Goal: Task Accomplishment & Management: Manage account settings

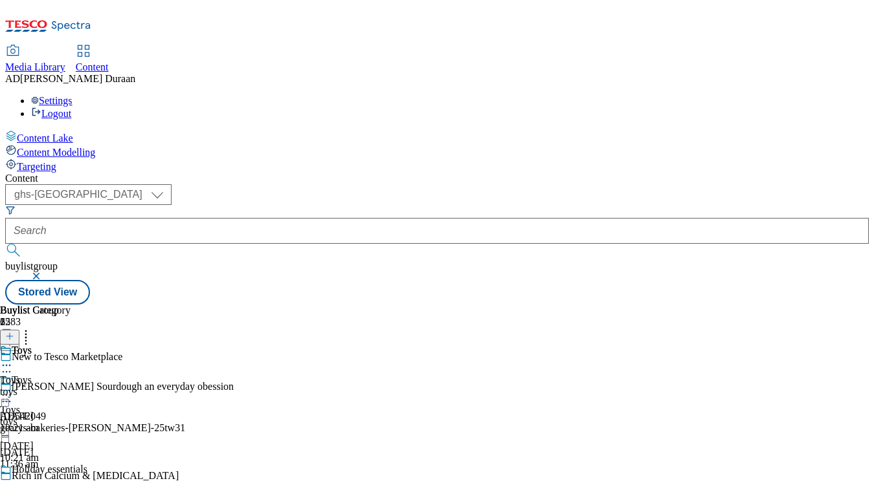
select select "ghs-uk"
drag, startPoint x: 368, startPoint y: 203, endPoint x: 357, endPoint y: 201, distance: 11.2
click at [13, 366] on icon at bounding box center [6, 372] width 13 height 13
click at [13, 389] on icon at bounding box center [6, 395] width 13 height 13
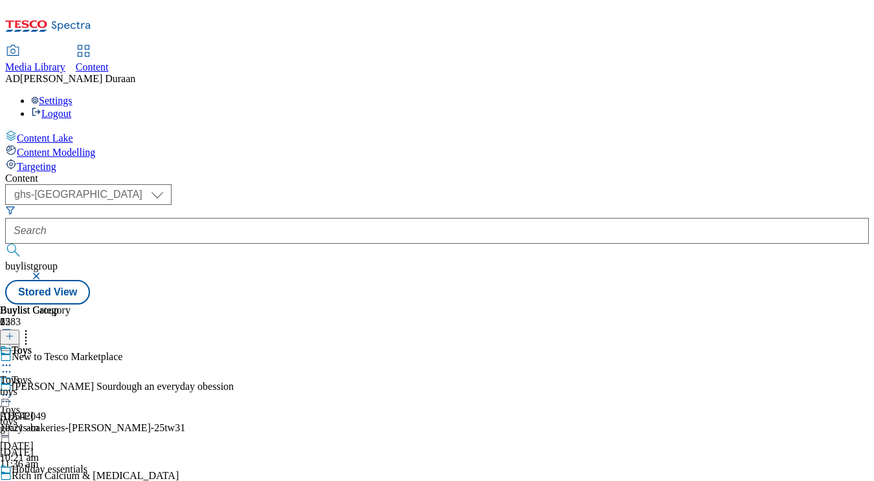
scroll to position [124, 0]
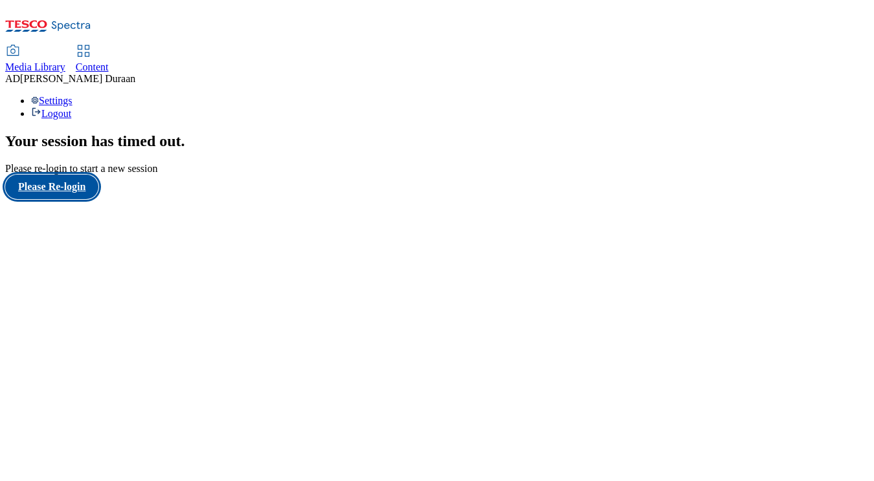
click at [89, 199] on button "Please Re-login" at bounding box center [51, 187] width 93 height 25
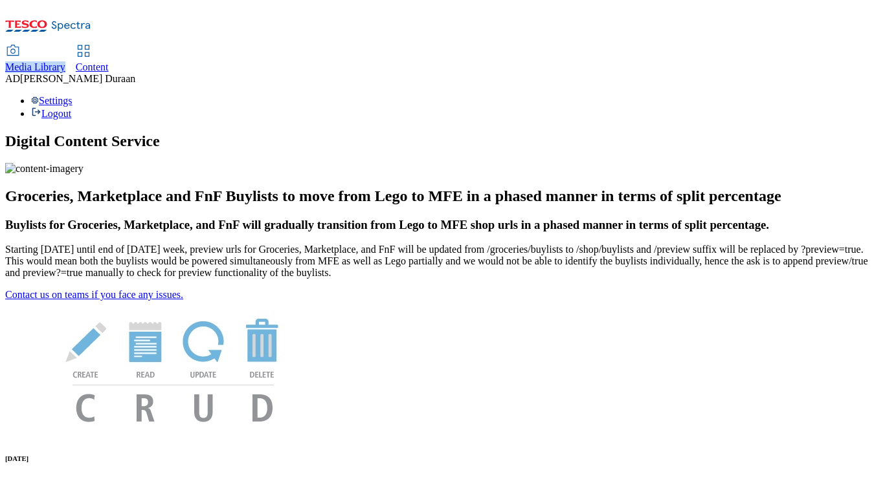
click at [109, 61] on span "Content" at bounding box center [92, 66] width 33 height 11
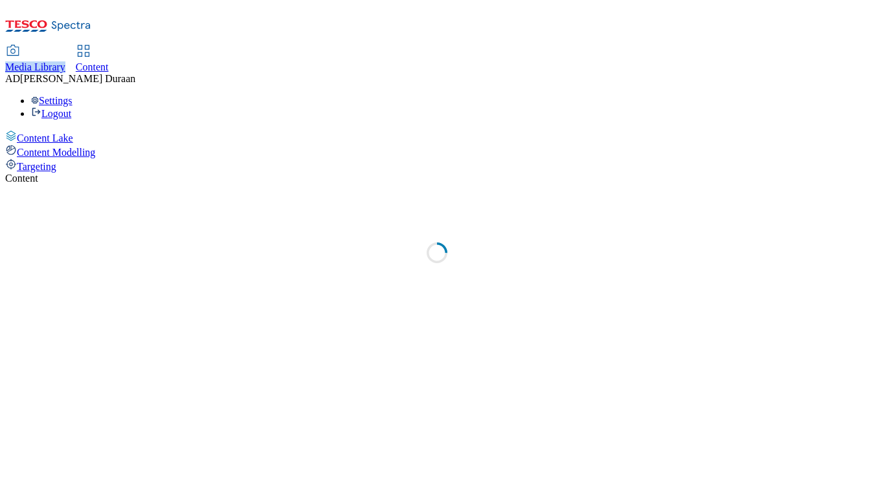
select select "ghs-[GEOGRAPHIC_DATA]"
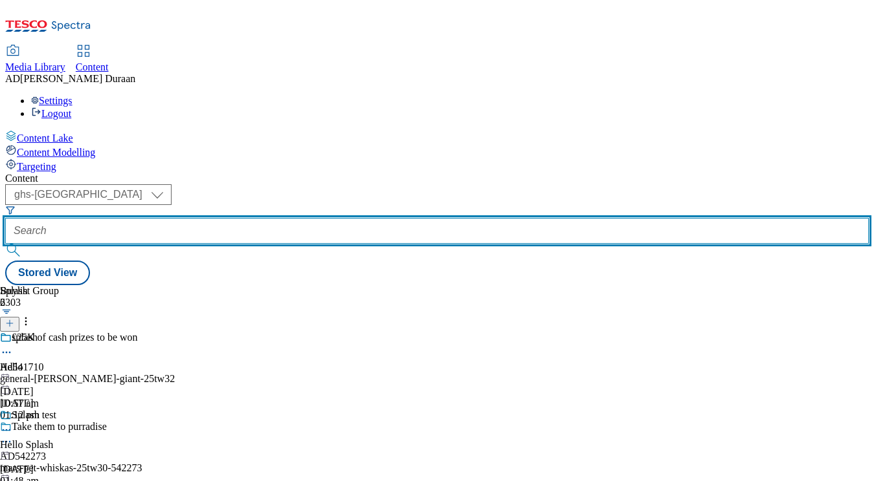
click at [300, 218] on input "text" at bounding box center [436, 231] width 863 height 26
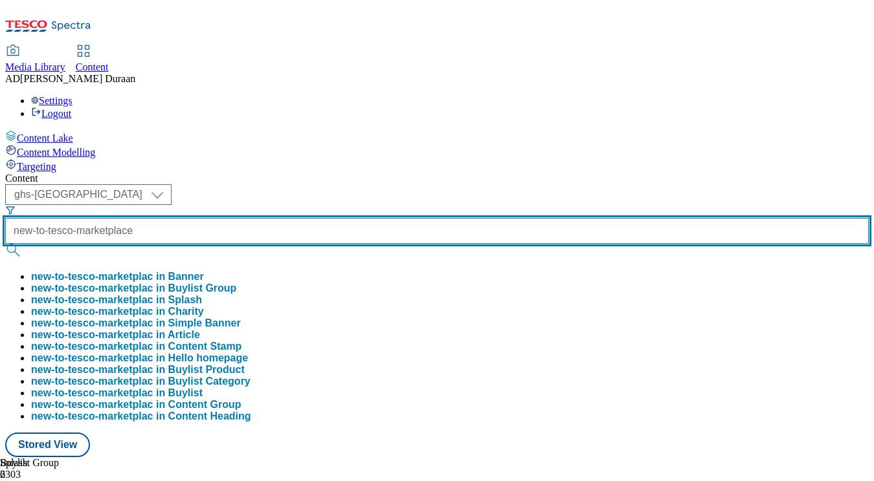
scroll to position [0, 16]
type input "new-to-tesco-marketplace"
click at [5, 244] on button "submit" at bounding box center [14, 250] width 18 height 13
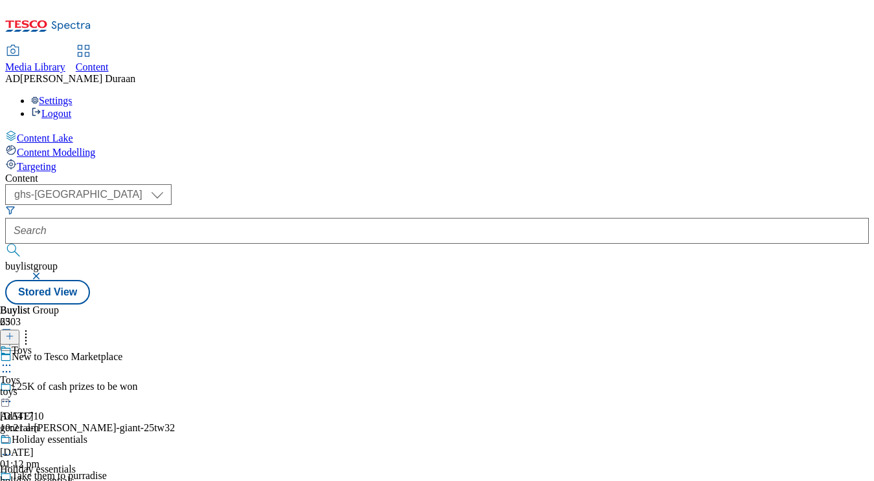
click at [87, 386] on div "toys" at bounding box center [43, 392] width 87 height 12
click at [8, 395] on circle at bounding box center [7, 396] width 2 height 2
click at [60, 415] on button "Edit" at bounding box center [43, 422] width 34 height 15
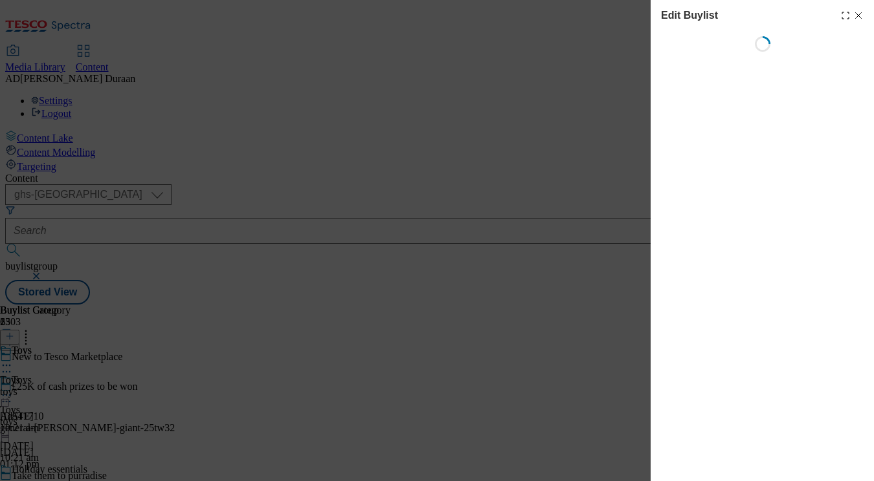
select select "evergreen"
select select "Banner"
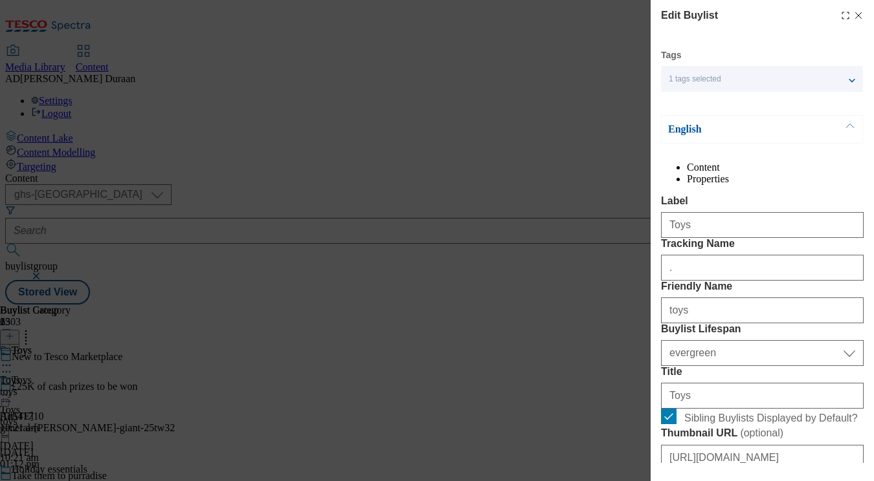
click at [858, 16] on icon "Modal" at bounding box center [858, 15] width 10 height 10
select select "evergreen"
select select "Banner"
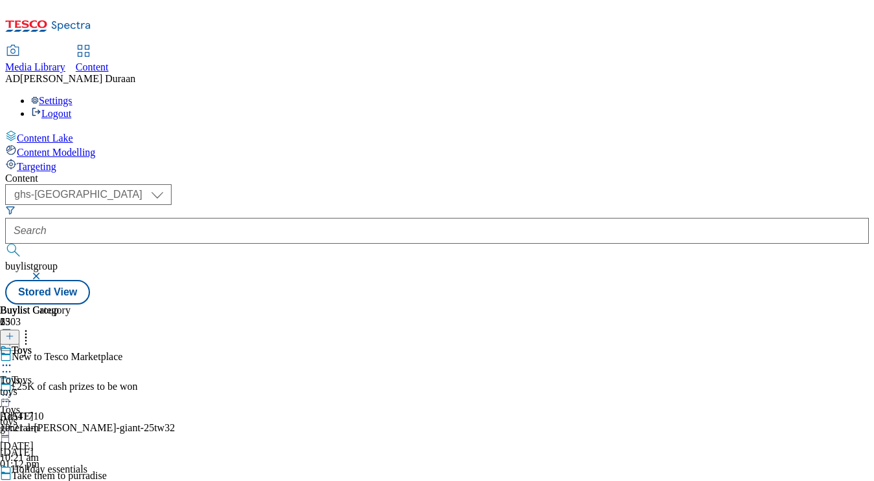
click at [13, 359] on icon at bounding box center [6, 365] width 13 height 13
click at [60, 385] on button "Edit" at bounding box center [43, 392] width 34 height 15
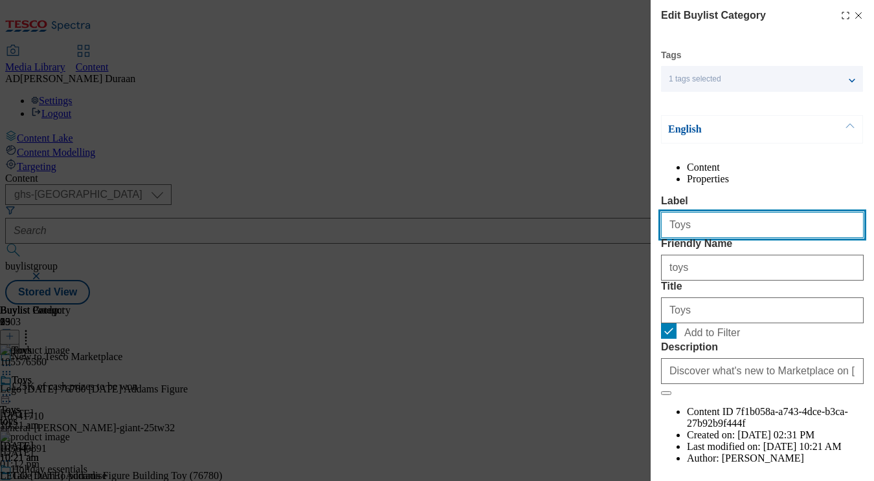
drag, startPoint x: 641, startPoint y: 250, endPoint x: 677, endPoint y: 248, distance: 36.3
click at [643, 250] on div "Edit Buylist Category Tags 1 tags selected buylist category English Content Pro…" at bounding box center [437, 240] width 874 height 481
paste input "Action Toys & Vehicle"
type input "Action Toys & Vehicles"
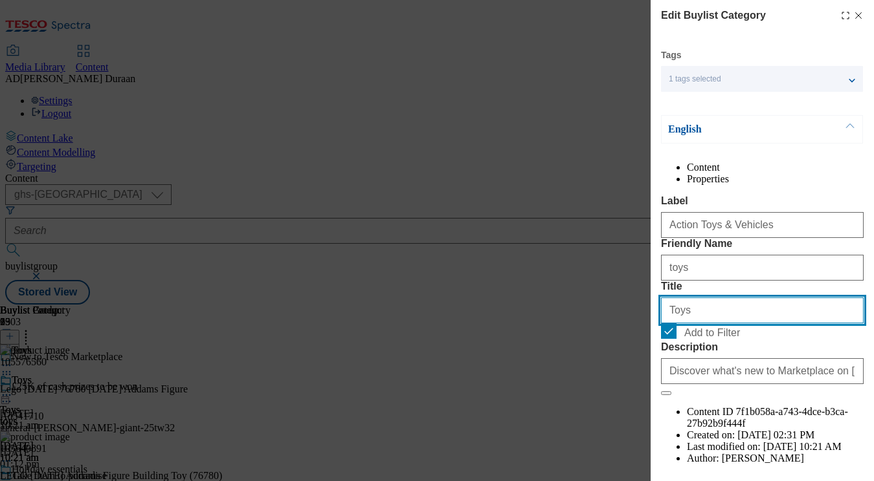
drag, startPoint x: 690, startPoint y: 380, endPoint x: 670, endPoint y: 379, distance: 19.5
click at [641, 378] on div "Edit Buylist Category Tags 1 tags selected buylist category English Content Pro…" at bounding box center [437, 240] width 874 height 481
paste input "Action Toys & Vehicle"
type input "Action Toys & Vehicles"
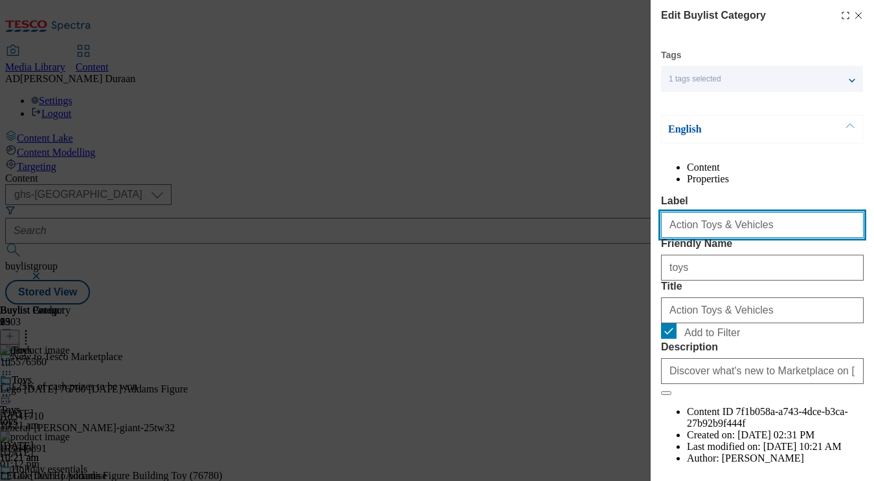
click at [778, 238] on input "Action Toys & Vehicles" at bounding box center [762, 225] width 203 height 26
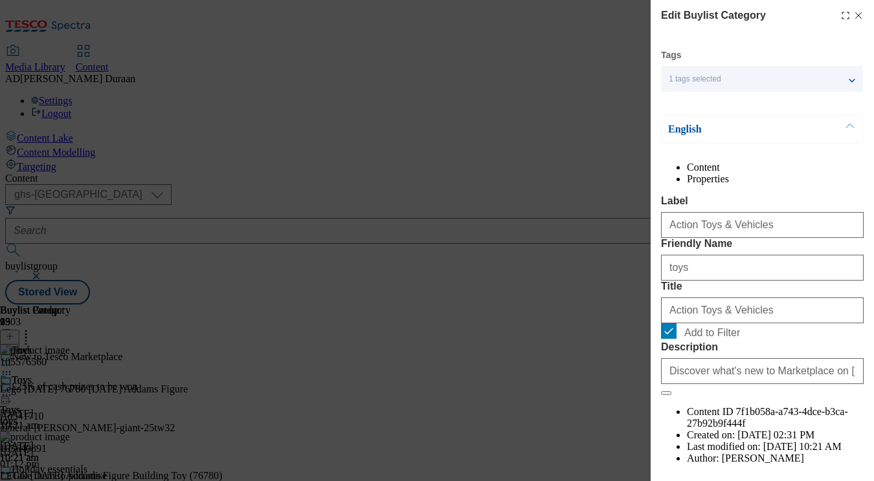
click at [777, 216] on div "Content Properties Label Action Toys & Vehicles Friendly Name toys Title Action…" at bounding box center [762, 325] width 203 height 326
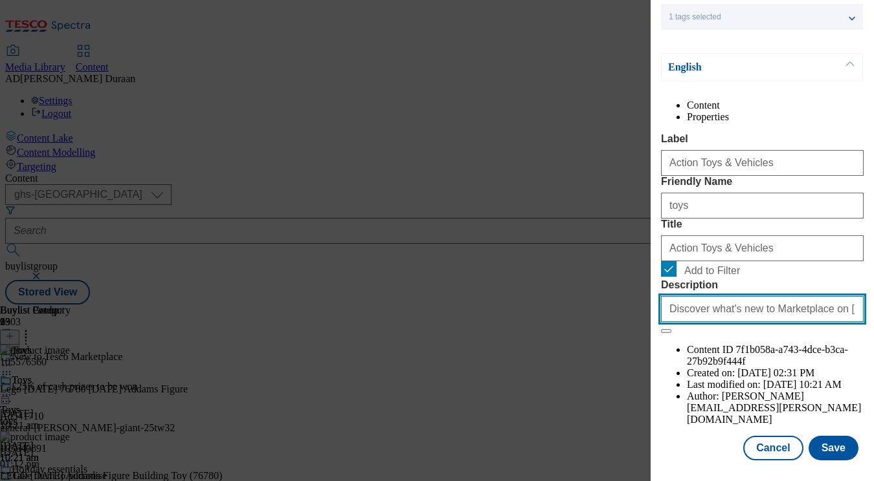
click at [761, 322] on input "Discover what's new to Marketplace on [DOMAIN_NAME]. We've got electronics, gar…" at bounding box center [762, 309] width 203 height 26
paste input "Discover what's new to Marketplace on [DOMAIN_NAME]. We've got electronics, gar…"
type input "Discover what's new to Marketplace on [DOMAIN_NAME]. We've got electronics, gar…"
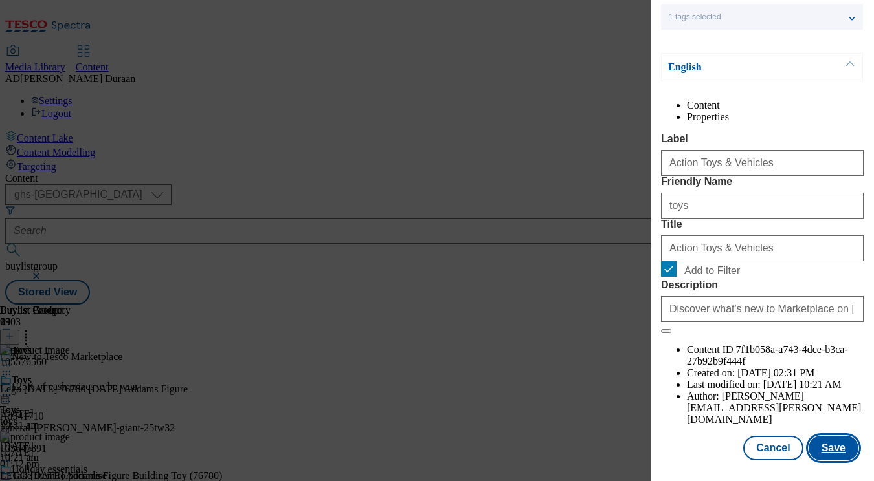
click at [831, 445] on button "Save" at bounding box center [833, 448] width 50 height 25
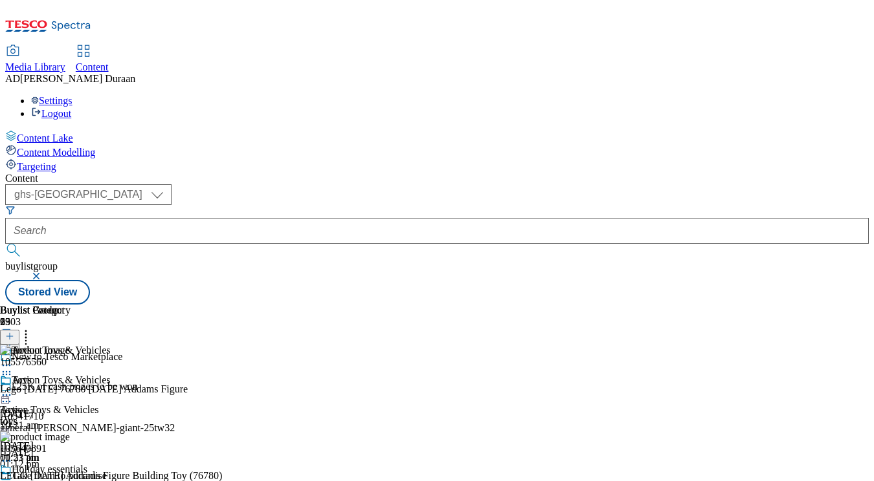
drag, startPoint x: 606, startPoint y: 201, endPoint x: 601, endPoint y: 208, distance: 8.3
click at [13, 389] on icon at bounding box center [6, 395] width 13 height 13
click at [55, 418] on span "Edit" at bounding box center [47, 423] width 15 height 10
select select "evergreen"
select select "Banner"
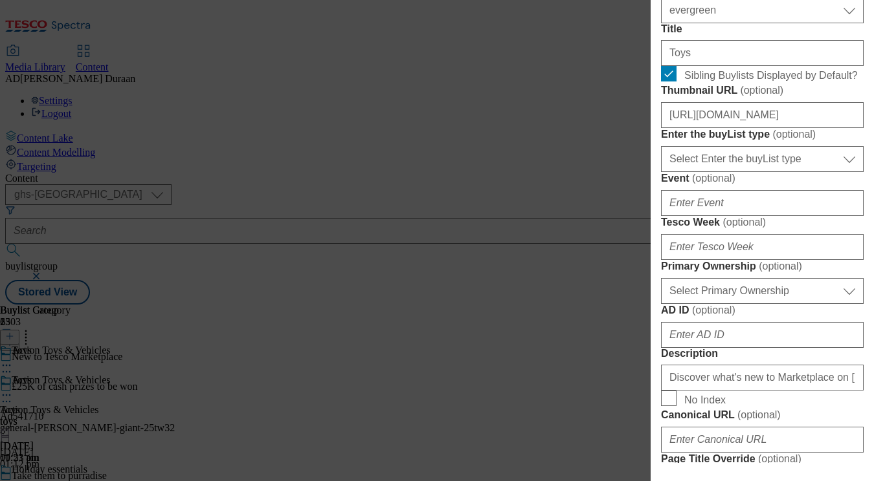
scroll to position [371, 0]
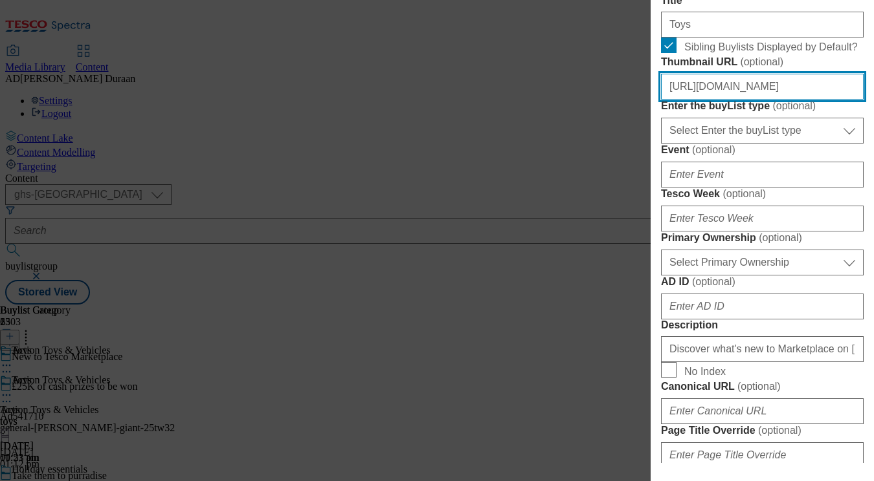
click at [751, 100] on input "[URL][DOMAIN_NAME]" at bounding box center [762, 87] width 203 height 26
paste input "[URL][DOMAIN_NAME]"
type input "[URL][DOMAIN_NAME]"
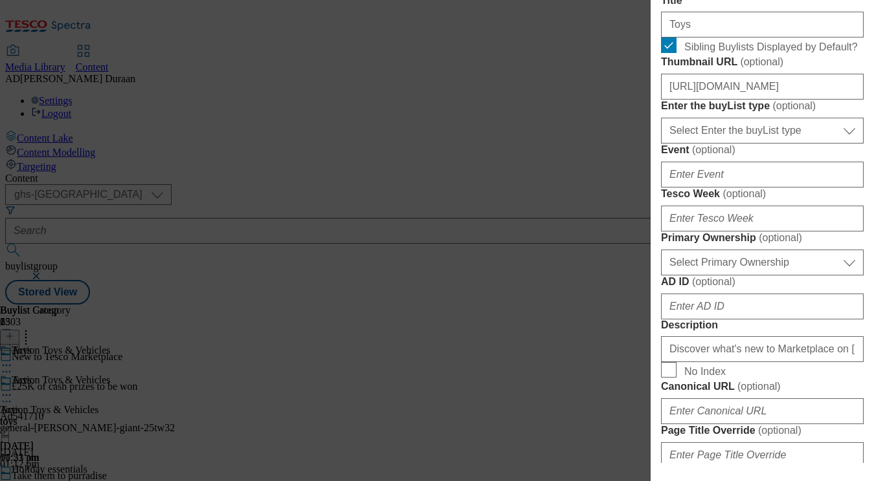
scroll to position [0, 0]
click at [859, 263] on form "Label Toys Tracking Name . Friendly Name toys Buylist Lifespan Select Buylist L…" at bounding box center [762, 353] width 203 height 1059
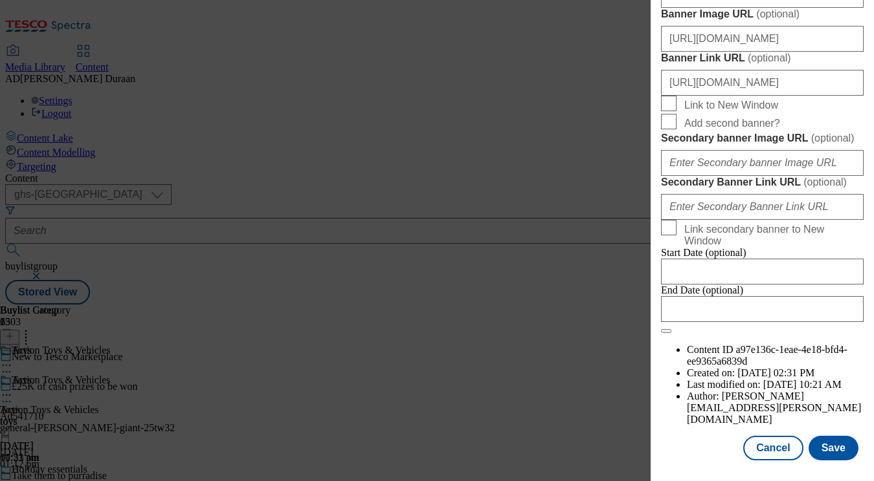
scroll to position [1392, 0]
click at [844, 448] on button "Save" at bounding box center [833, 448] width 50 height 25
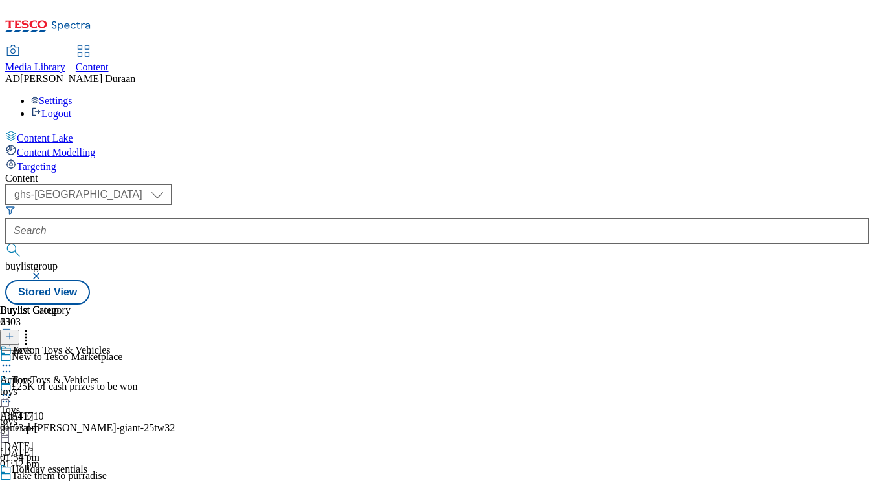
scroll to position [60, 0]
click at [111, 345] on div "Action Toys & Vehicles Action Toys & Vehicles toys [DATE] 01:53 pm" at bounding box center [55, 389] width 111 height 89
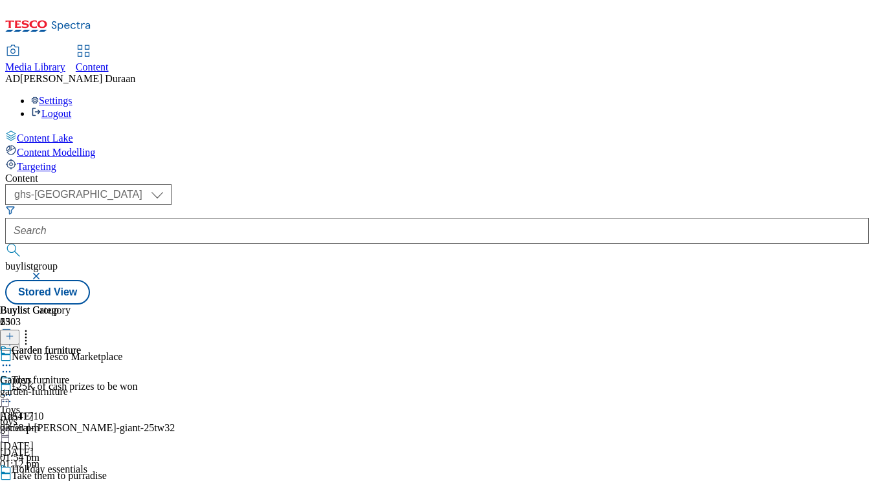
click at [81, 386] on div "garden-furniture" at bounding box center [40, 392] width 81 height 12
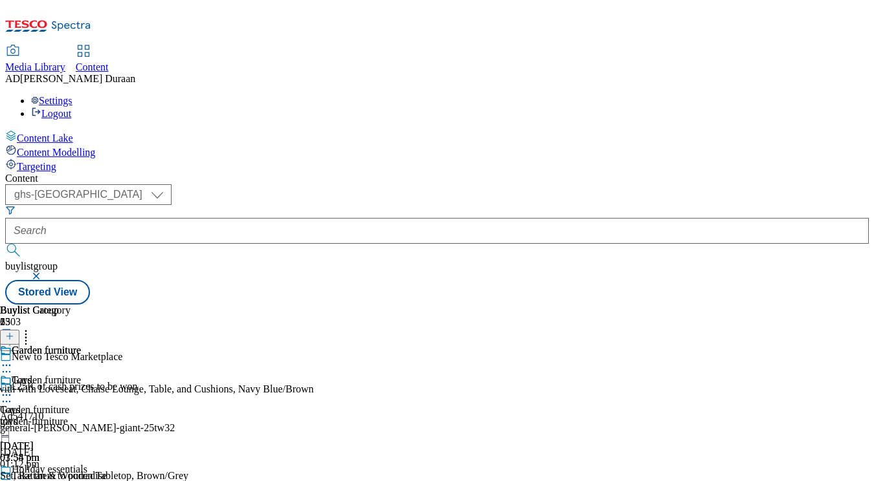
scroll to position [0, 275]
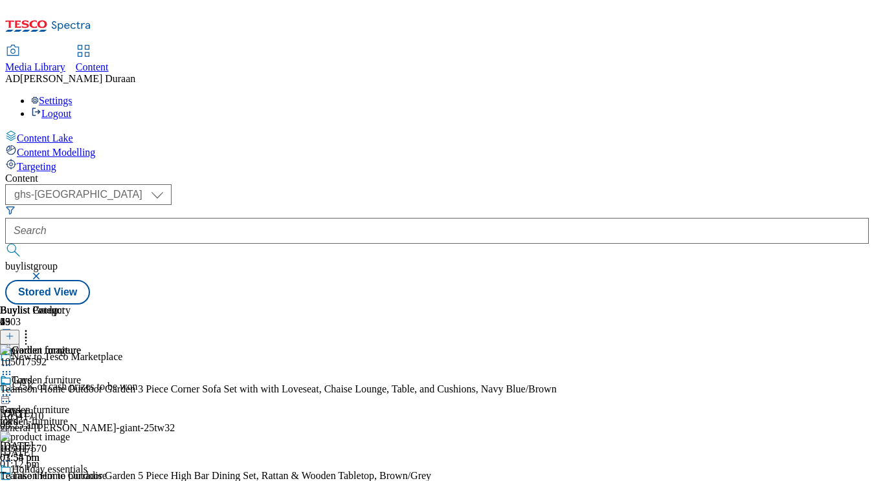
click at [157, 416] on div "toys" at bounding box center [78, 422] width 157 height 12
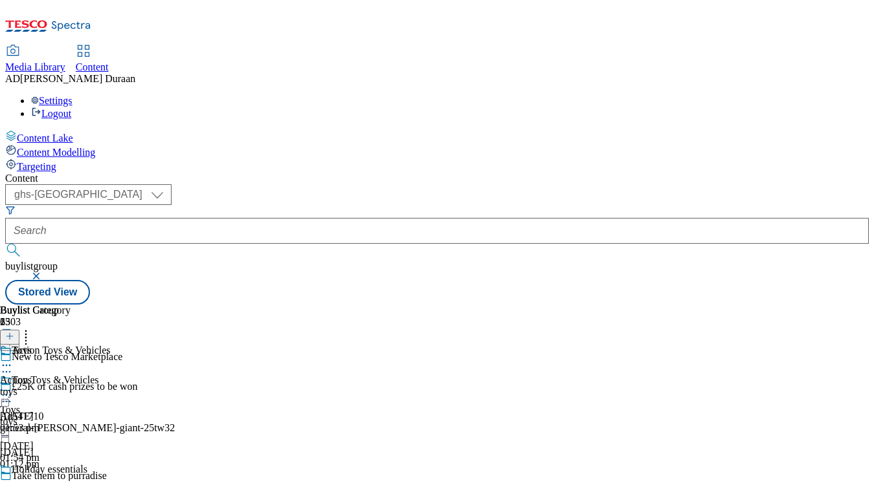
click at [13, 389] on icon at bounding box center [6, 395] width 13 height 13
click at [65, 430] on button "Copy" at bounding box center [45, 437] width 39 height 15
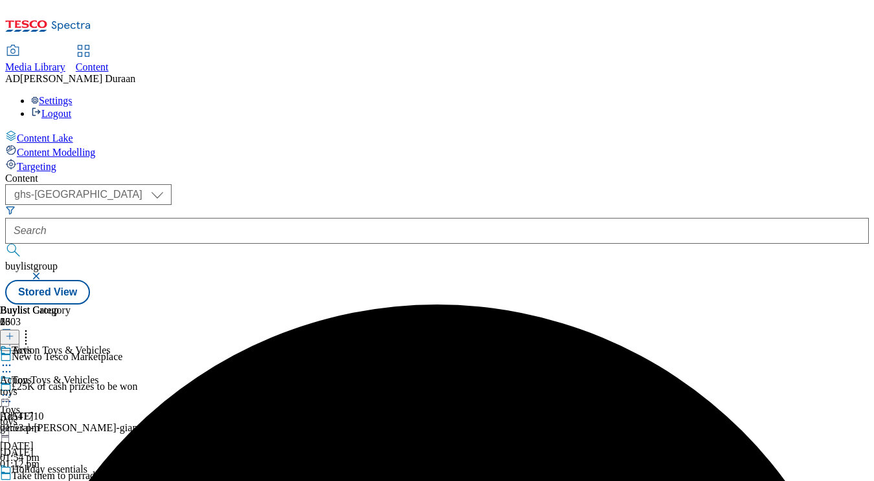
scroll to position [124, 0]
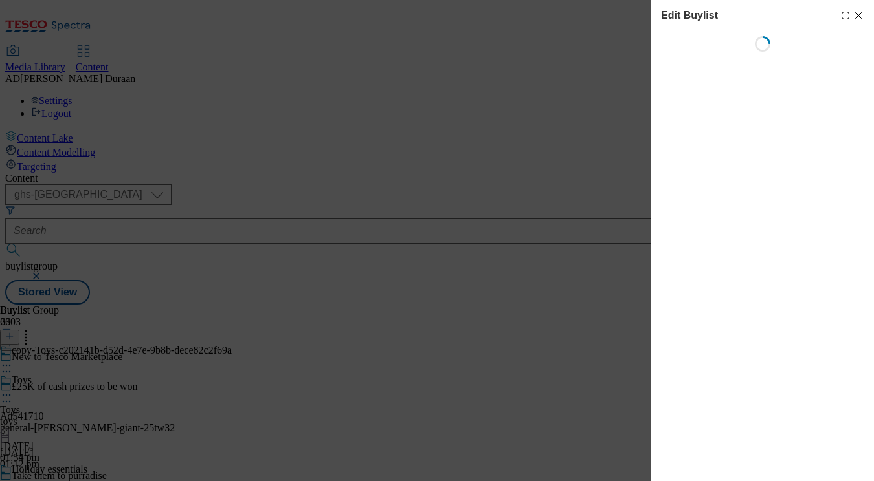
select select "evergreen"
select select "Banner"
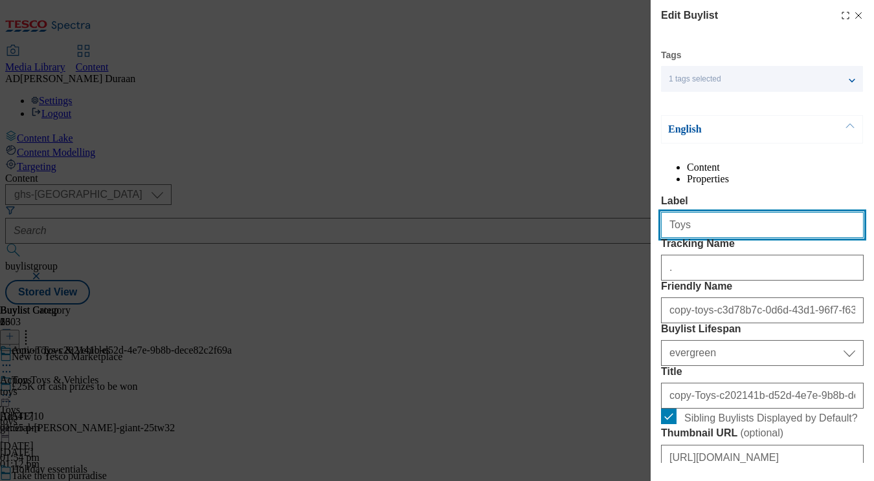
drag, startPoint x: 619, startPoint y: 255, endPoint x: 641, endPoint y: 255, distance: 22.0
click at [623, 255] on div "Edit Buylist Tags 1 tags selected buylist English Content Properties Label Toys…" at bounding box center [437, 240] width 874 height 481
paste input "[DATE]"
type input "[DATE]"
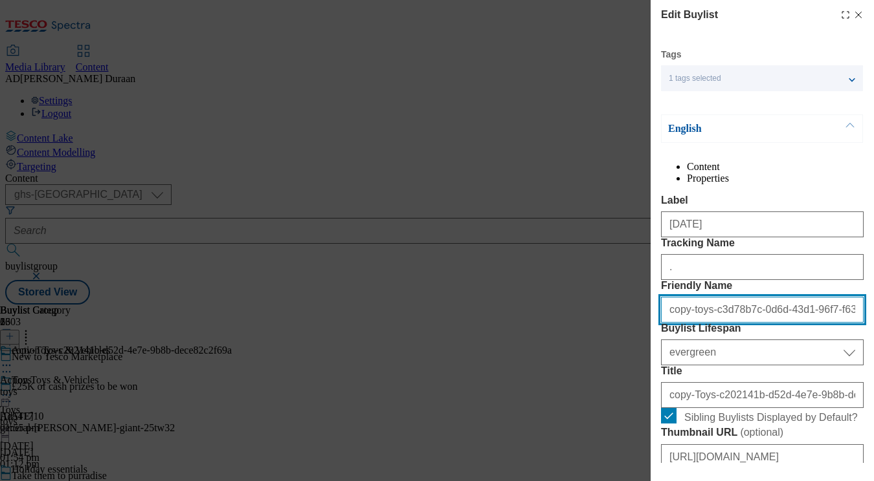
click at [705, 323] on input "copy-toys-c3d78b7c-0d6d-43d1-96f7-f6354467391a" at bounding box center [762, 310] width 203 height 26
paste input "[DATE]"
drag, startPoint x: 670, startPoint y: 384, endPoint x: 649, endPoint y: 383, distance: 21.4
click at [650, 384] on div "Edit Buylist Tags 1 tags selected buylist English Content Properties Label [DAT…" at bounding box center [761, 231] width 223 height 463
type input "[DATE]"
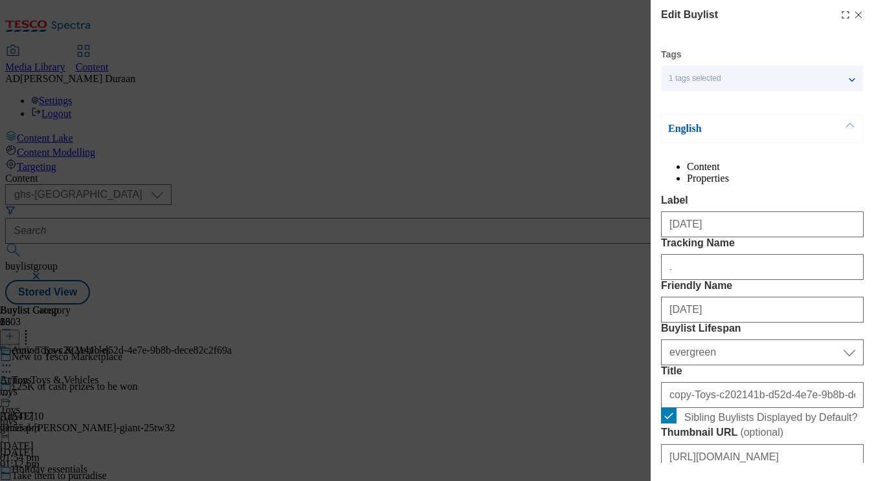
drag, startPoint x: 762, startPoint y: 337, endPoint x: 761, endPoint y: 345, distance: 7.9
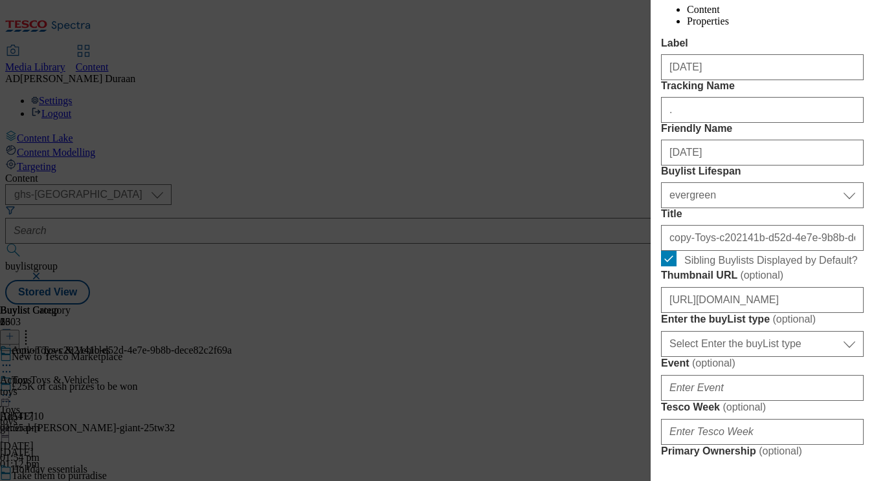
scroll to position [159, 0]
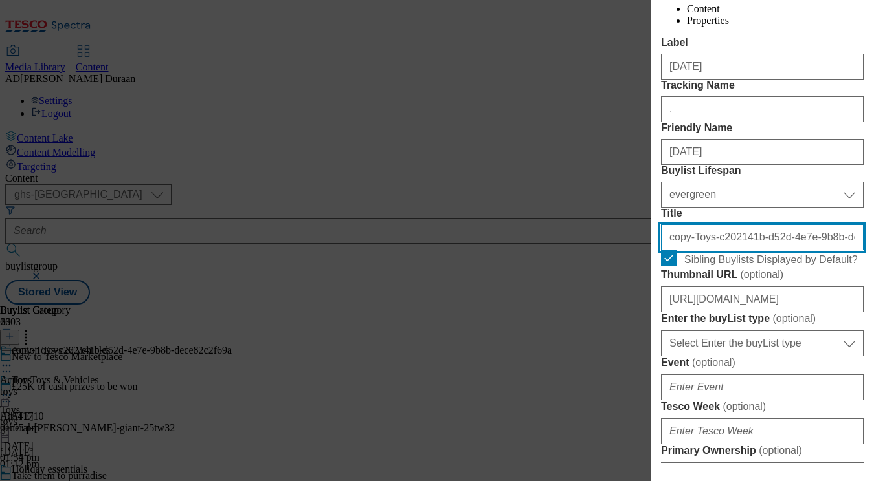
click at [736, 250] on input "copy-Toys-c202141b-d52d-4e7e-9b8b-dece82c2f69a" at bounding box center [762, 238] width 203 height 26
paste input "[DATE]"
type input "[DATE]"
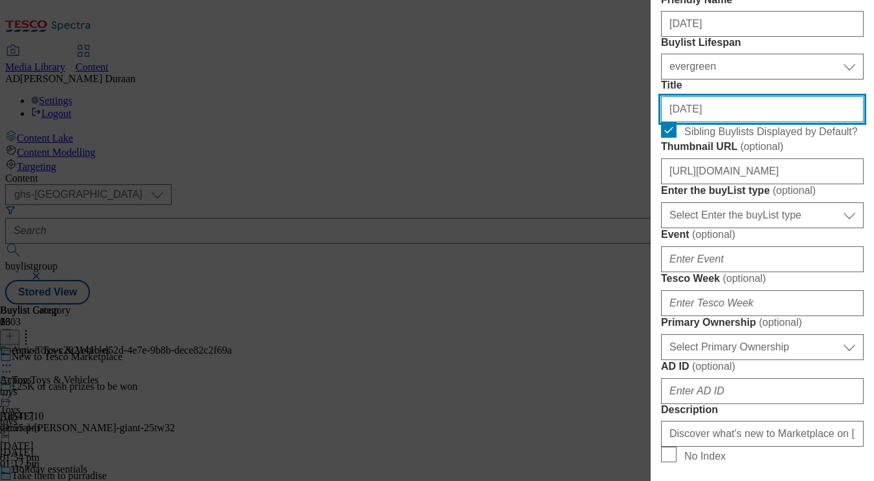
scroll to position [370, 0]
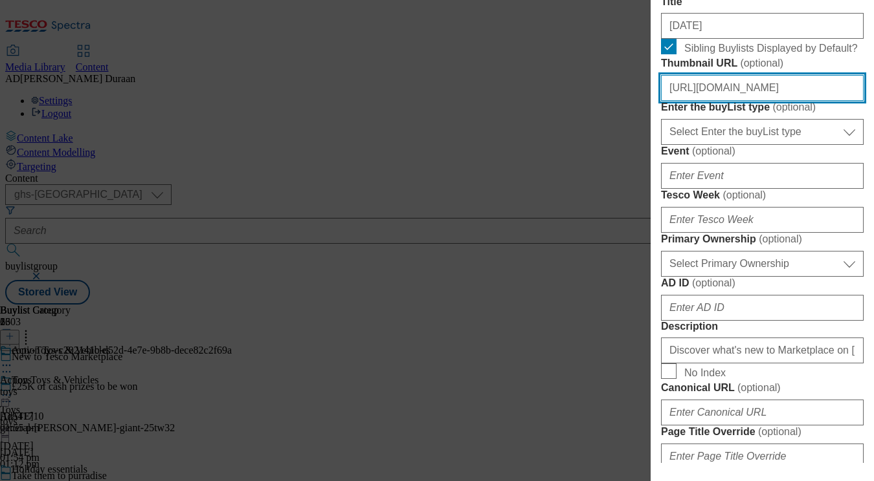
click at [739, 101] on input "[URL][DOMAIN_NAME]" at bounding box center [762, 88] width 203 height 26
paste input "[URL][DOMAIN_NAME][DATE]"
type input "[URL][DOMAIN_NAME][DATE]"
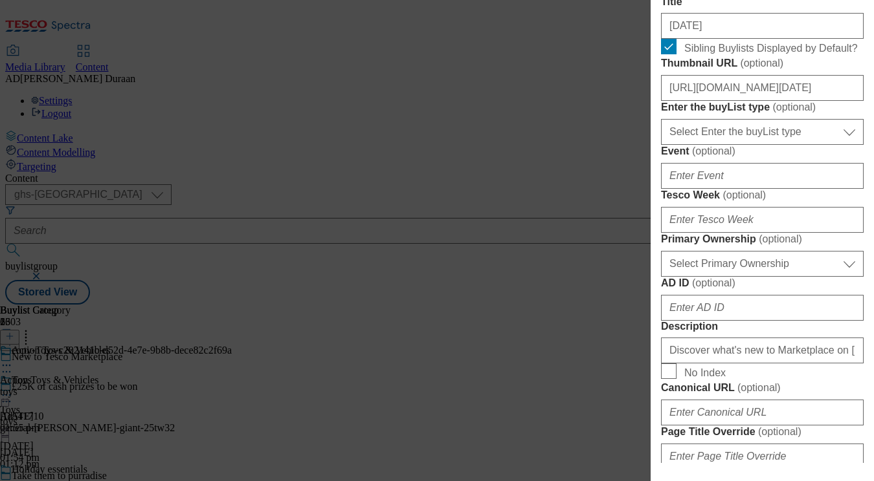
scroll to position [0, 0]
click at [842, 70] on label "Thumbnail URL ( optional )" at bounding box center [762, 63] width 203 height 13
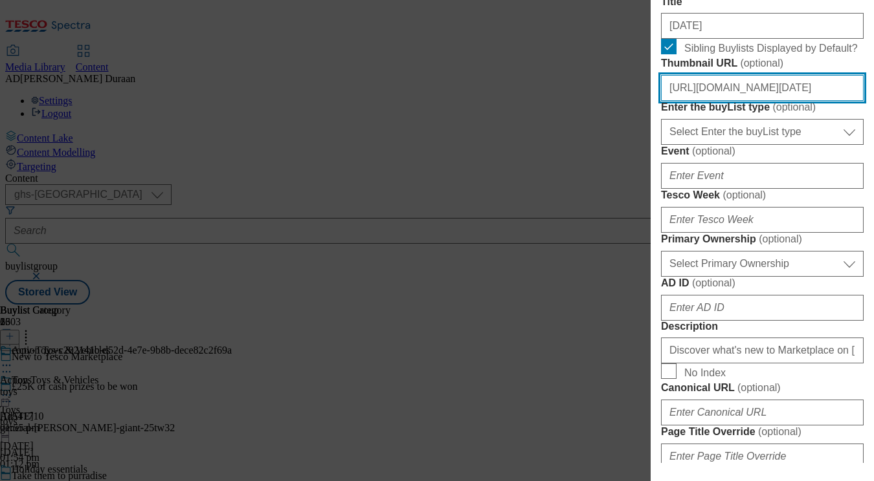
click at [842, 101] on input "[URL][DOMAIN_NAME][DATE]" at bounding box center [762, 88] width 203 height 26
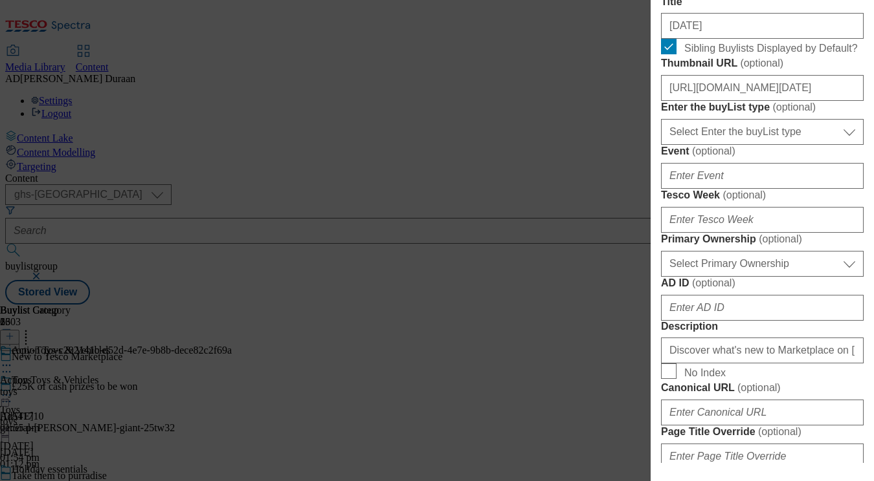
click at [866, 212] on div "Edit Buylist Tags 1 tags selected buylist English Content Properties Label [DAT…" at bounding box center [761, 231] width 223 height 463
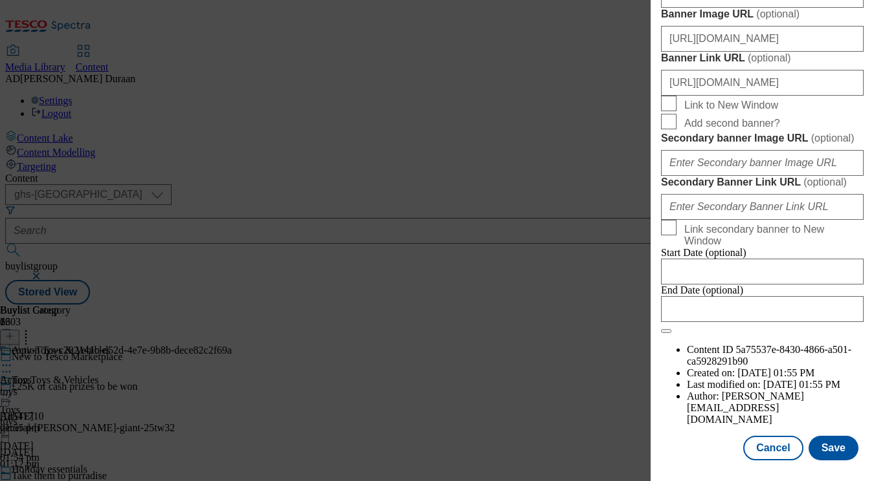
scroll to position [1392, 0]
click at [841, 448] on button "Save" at bounding box center [833, 448] width 50 height 25
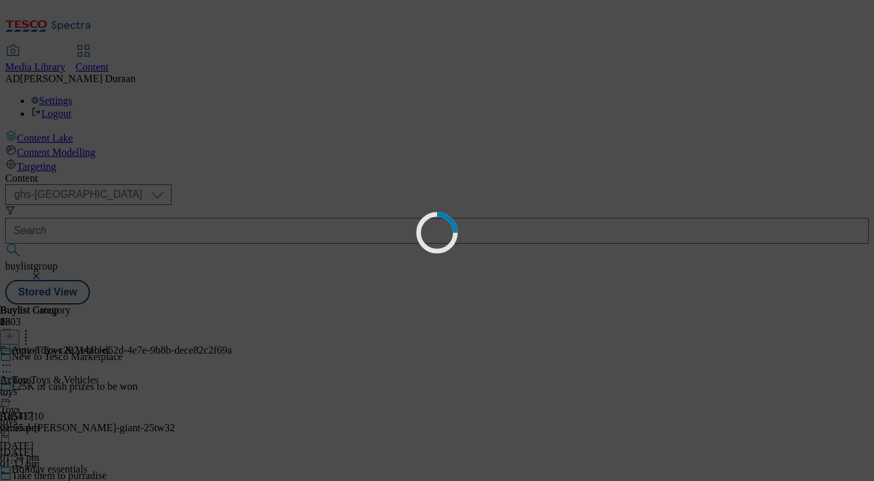
scroll to position [0, 0]
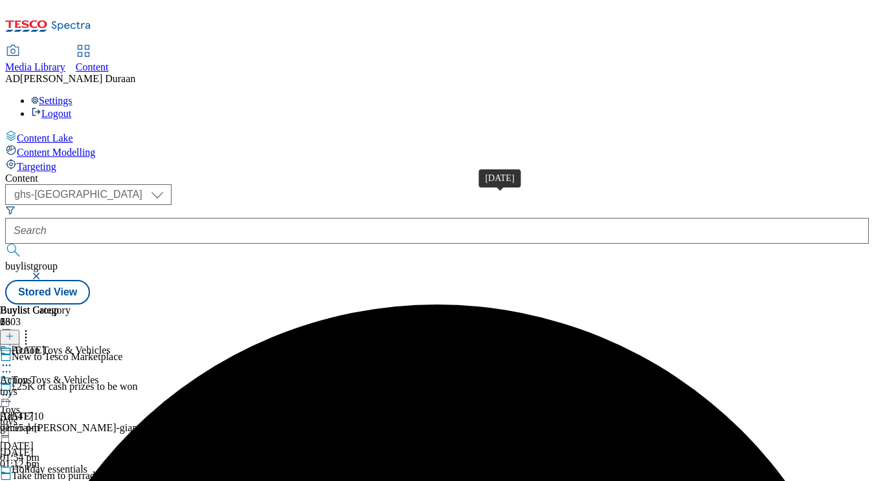
click at [45, 345] on div "[DATE]" at bounding box center [29, 351] width 34 height 12
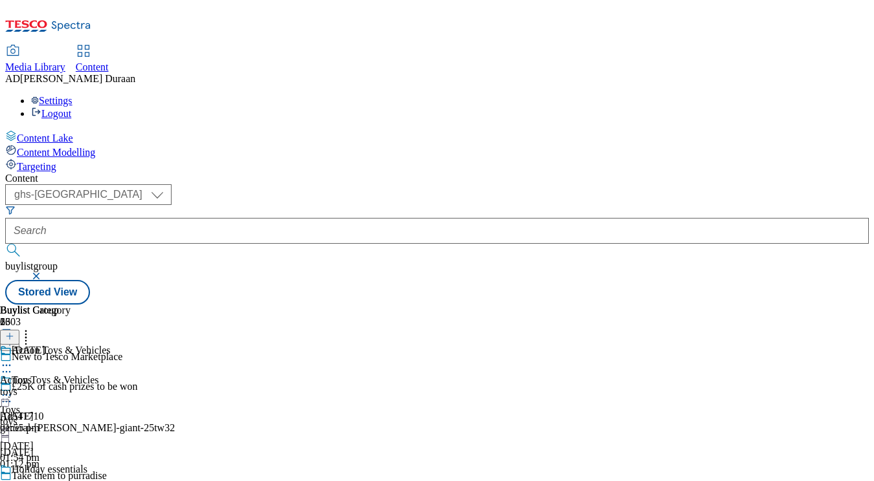
scroll to position [3068, 0]
click at [111, 386] on div "toys" at bounding box center [55, 392] width 111 height 12
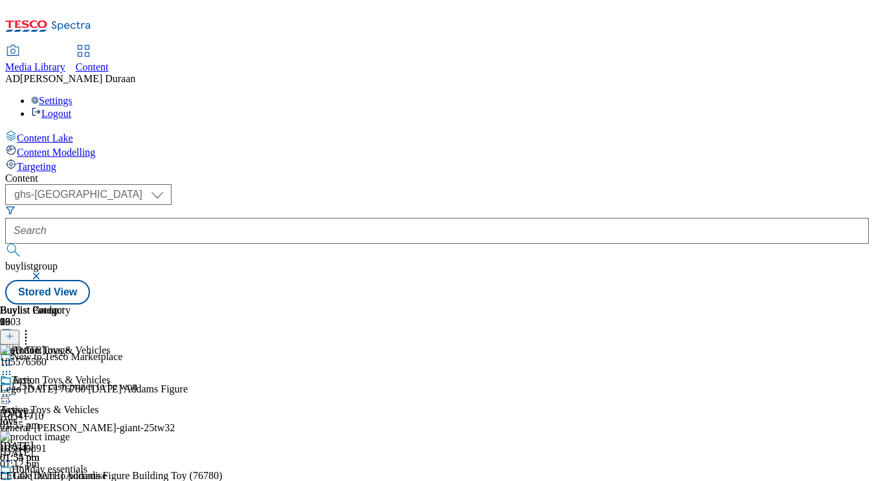
click at [13, 389] on icon at bounding box center [6, 395] width 13 height 13
click at [60, 415] on button "Edit" at bounding box center [43, 422] width 34 height 15
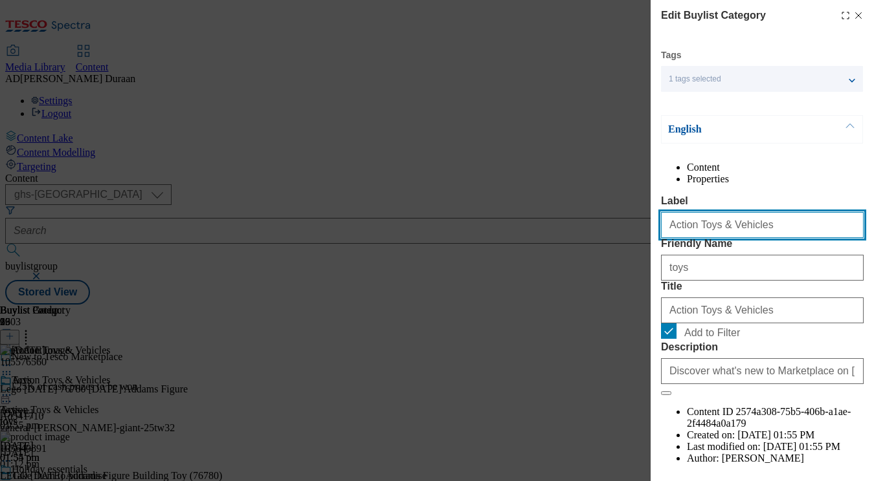
drag, startPoint x: 760, startPoint y: 256, endPoint x: 718, endPoint y: 261, distance: 41.8
click at [626, 253] on div "Edit Buylist Category Tags 1 tags selected buylist category English Content Pro…" at bounding box center [437, 240] width 874 height 481
paste input "[URL][DOMAIN_NAME][DATE]"
type input "[URL][DOMAIN_NAME][DATE]"
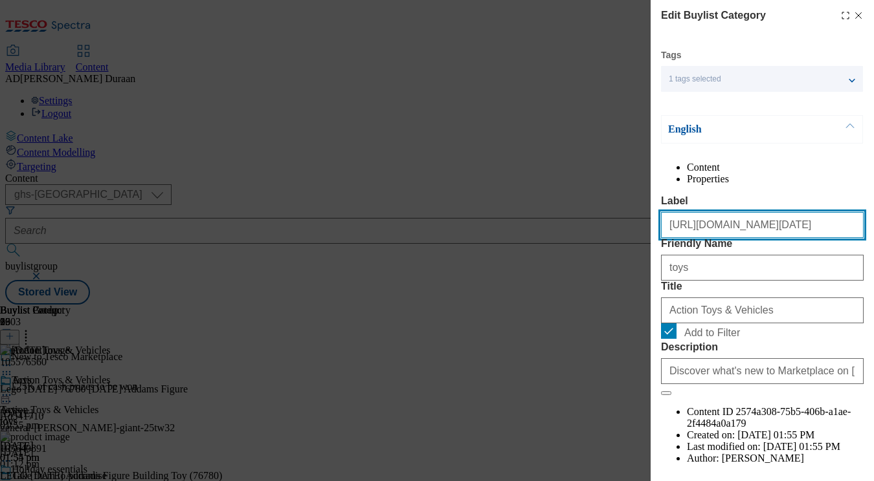
click at [759, 238] on input "[URL][DOMAIN_NAME][DATE]" at bounding box center [762, 225] width 203 height 26
paste input "[DATE]"
type input "[DATE]"
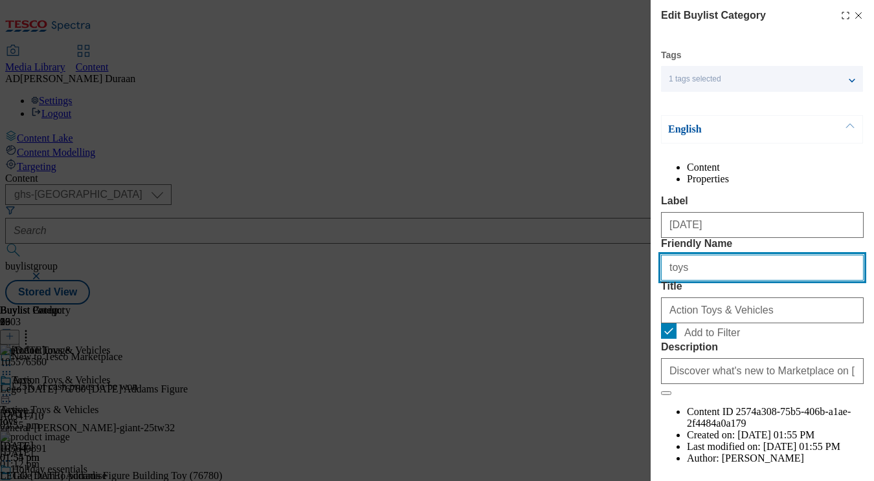
drag, startPoint x: 686, startPoint y: 321, endPoint x: 670, endPoint y: 322, distance: 16.2
click at [648, 320] on div "Edit Buylist Category Tags 1 tags selected buylist category English Content Pro…" at bounding box center [437, 240] width 874 height 481
paste input "[DATE]"
type input "[DATE]"
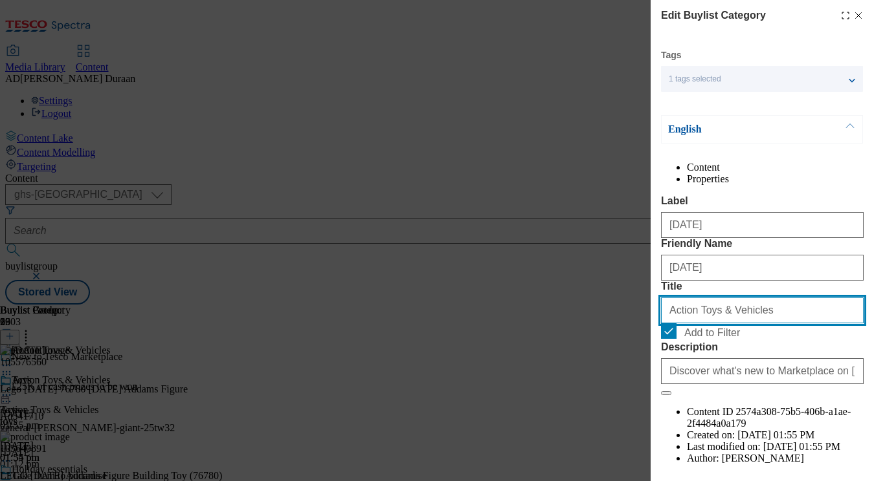
click at [694, 324] on input "Action Toys & Vehicles" at bounding box center [762, 311] width 203 height 26
drag, startPoint x: 757, startPoint y: 386, endPoint x: 698, endPoint y: 386, distance: 58.9
click at [628, 380] on div "Edit Buylist Category Tags 1 tags selected buylist category English Content Pro…" at bounding box center [437, 240] width 874 height 481
paste input "[DATE]"
type input "[DATE]"
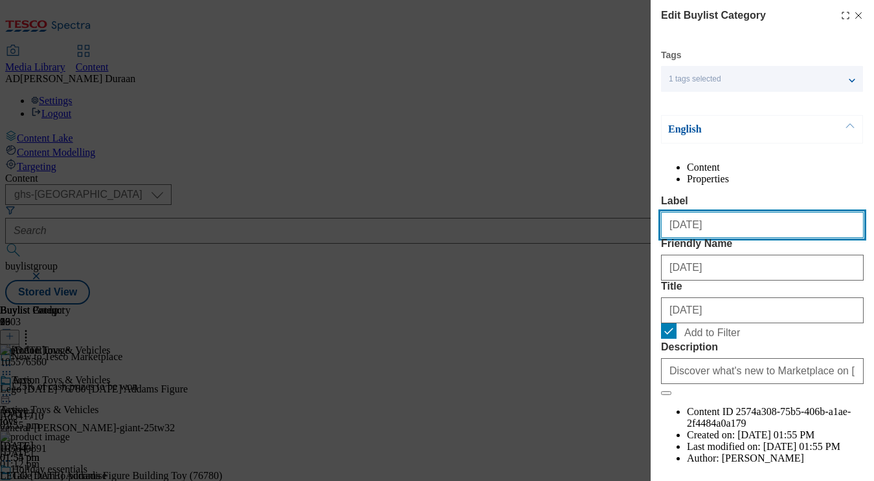
drag, startPoint x: 673, startPoint y: 250, endPoint x: 649, endPoint y: 250, distance: 23.9
click at [649, 250] on div "Edit Buylist Category Tags 1 tags selected buylist category English Content Pro…" at bounding box center [437, 240] width 874 height 481
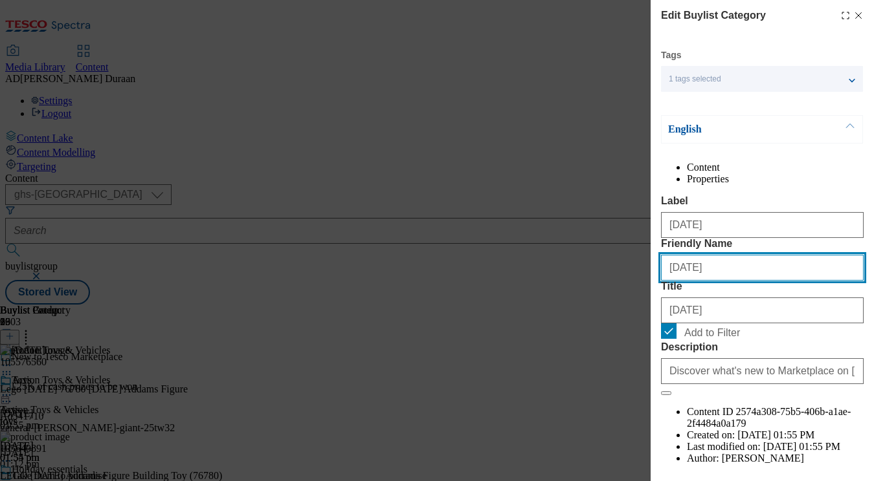
click at [677, 281] on input "[DATE]" at bounding box center [762, 268] width 203 height 26
drag, startPoint x: 673, startPoint y: 316, endPoint x: 654, endPoint y: 315, distance: 19.5
click at [655, 316] on div "Edit Buylist Category Tags 1 tags selected buylist category English Content Pro…" at bounding box center [761, 231] width 223 height 463
type input "[DATE]"
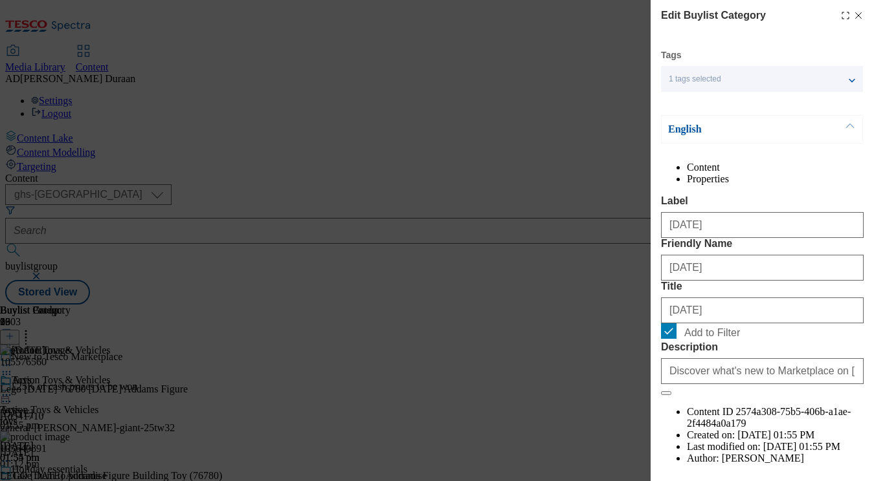
click at [789, 214] on div "Content Properties Label [DATE] Friendly Name [DATE] Title [DATE] Add to Filter…" at bounding box center [762, 325] width 203 height 326
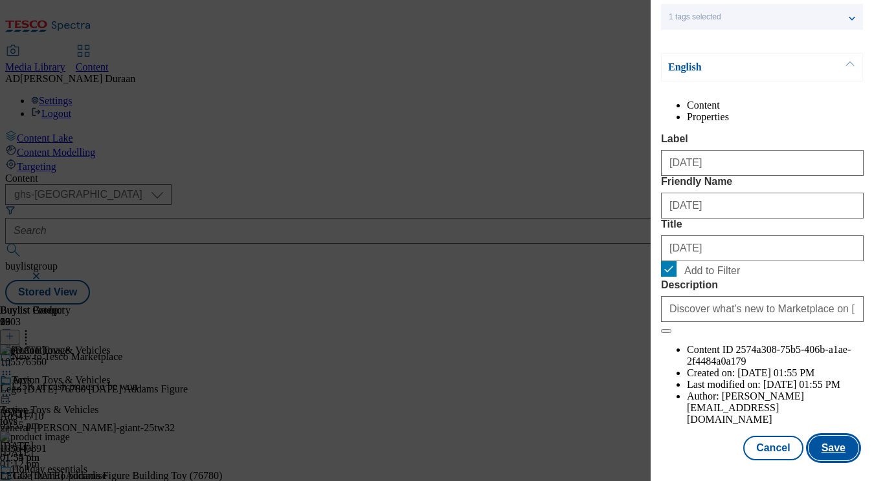
click at [833, 446] on button "Save" at bounding box center [833, 448] width 50 height 25
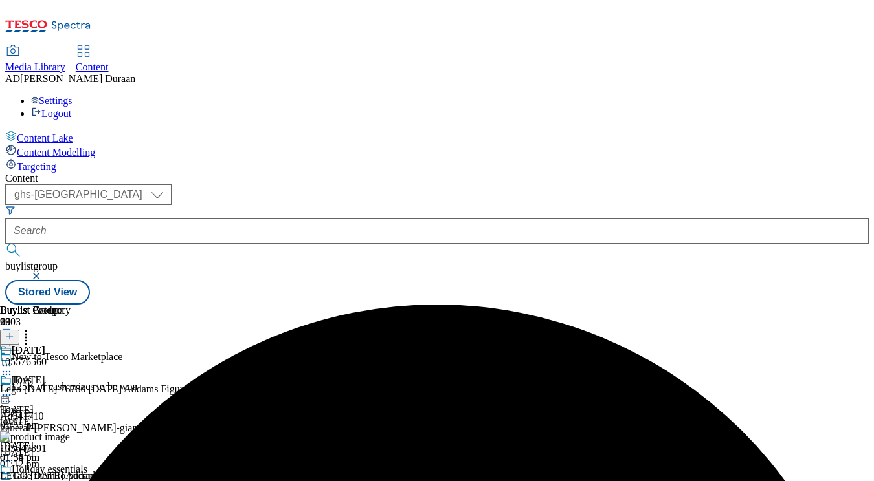
scroll to position [0, 275]
click at [32, 328] on icon at bounding box center [25, 334] width 13 height 13
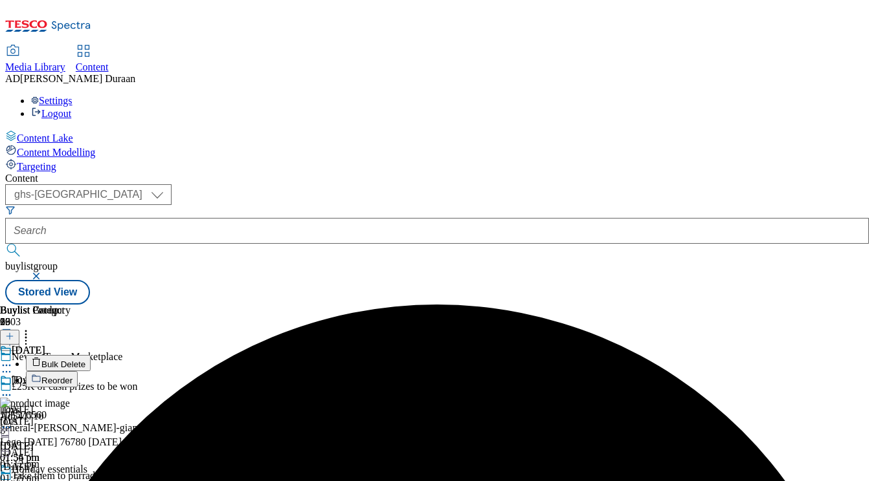
click at [85, 360] on span "Bulk Delete" at bounding box center [63, 365] width 44 height 10
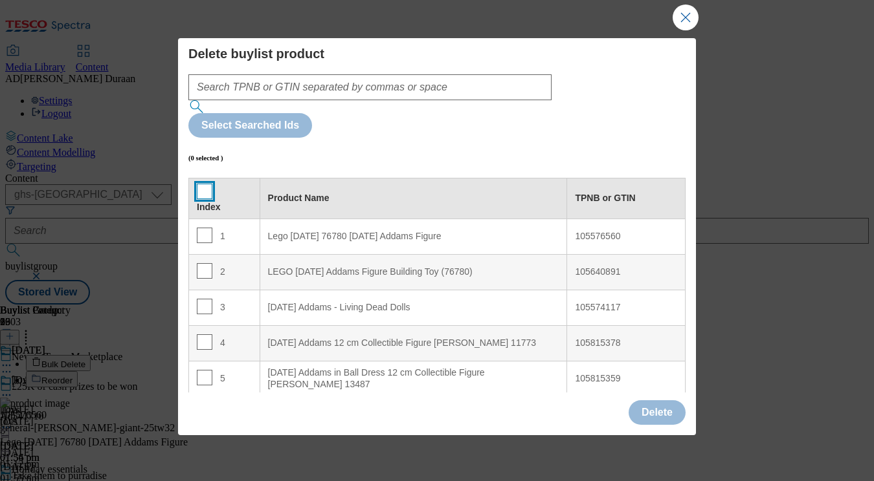
click at [203, 184] on input "Modal" at bounding box center [205, 192] width 16 height 16
checkbox input "true"
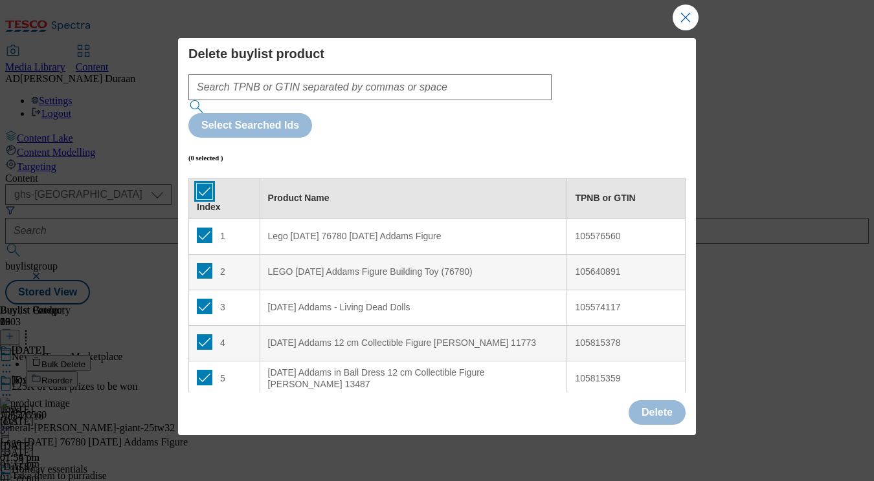
checkbox input "true"
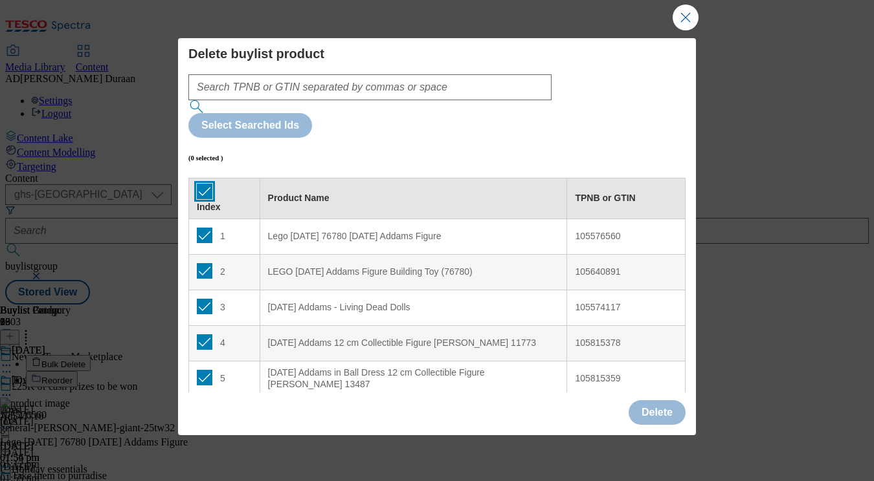
checkbox input "true"
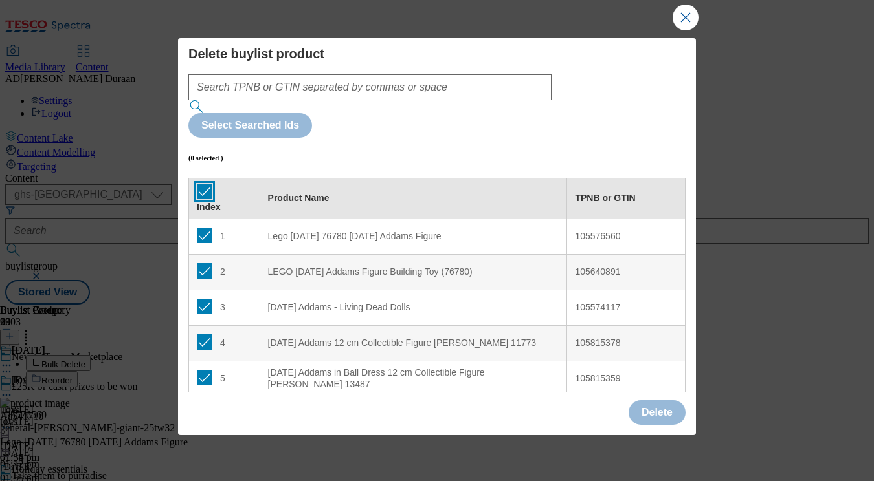
checkbox input "true"
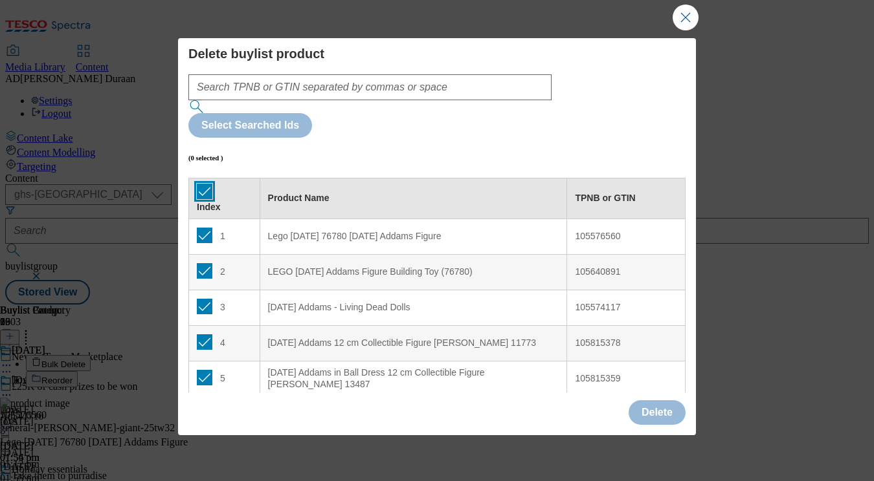
checkbox input "true"
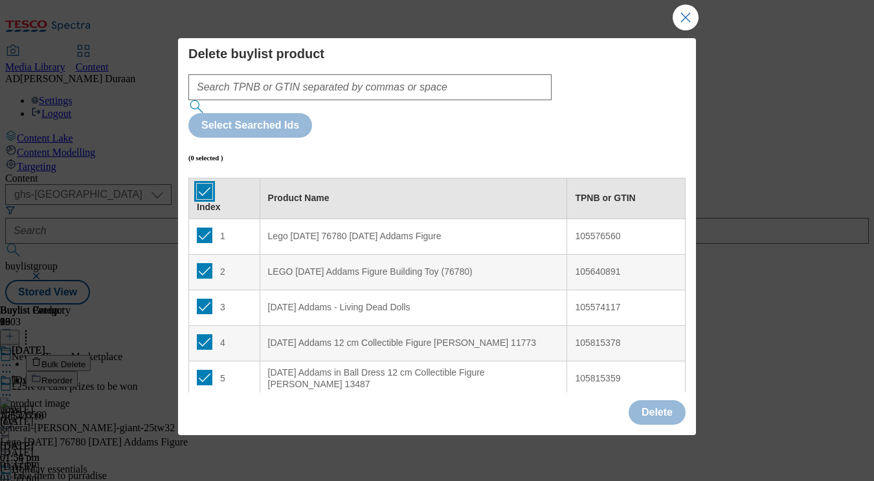
checkbox input "true"
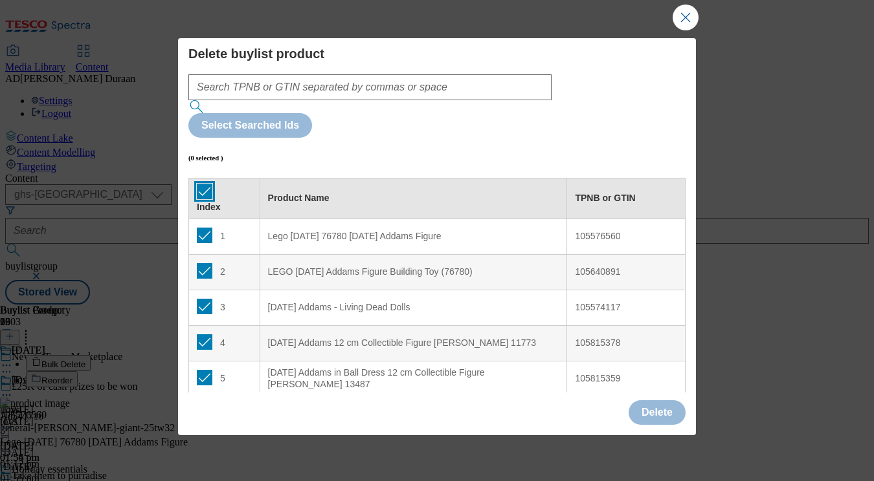
checkbox input "true"
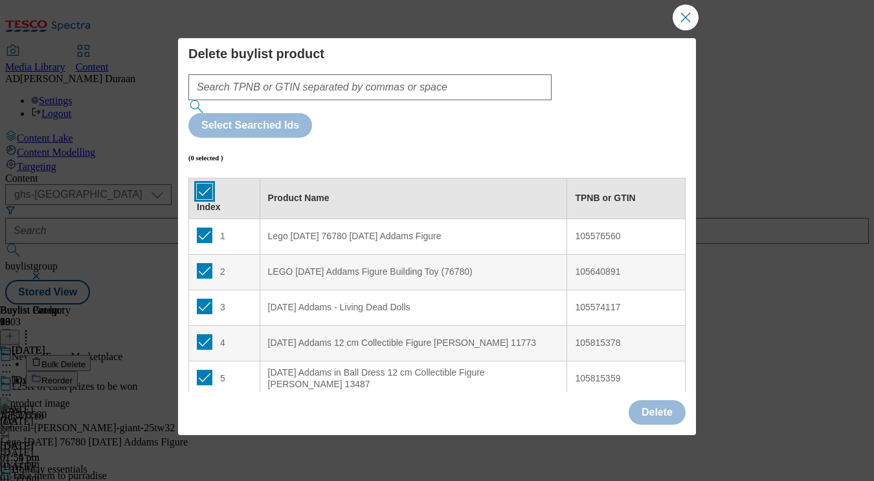
checkbox input "true"
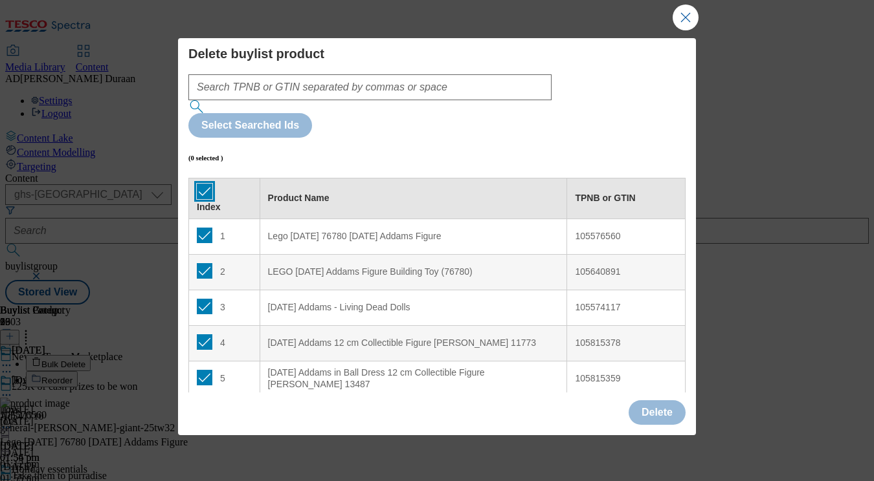
checkbox input "true"
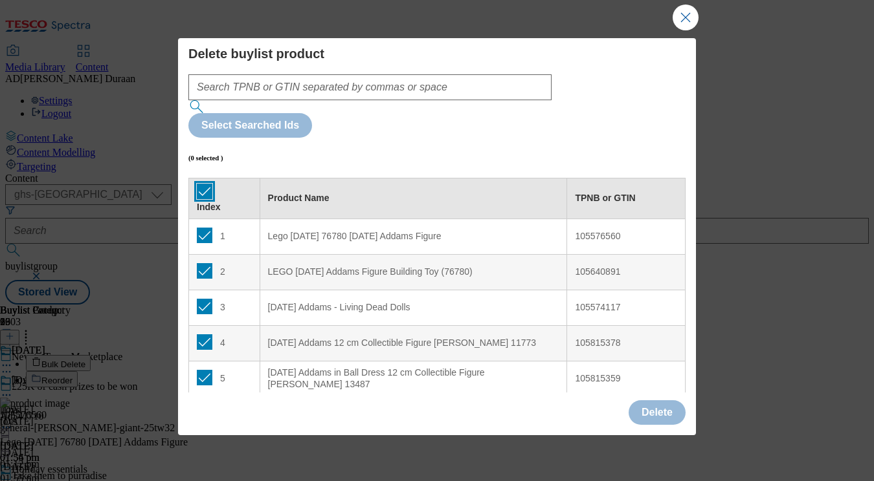
checkbox input "true"
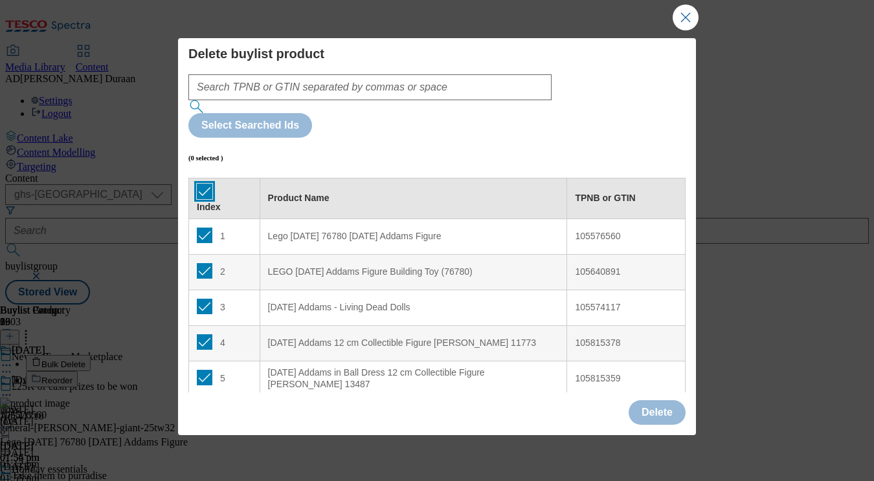
checkbox input "true"
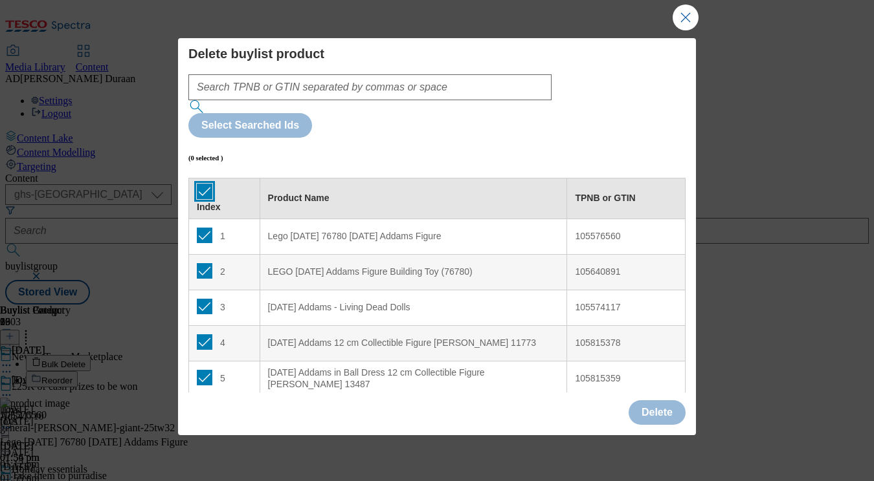
checkbox input "true"
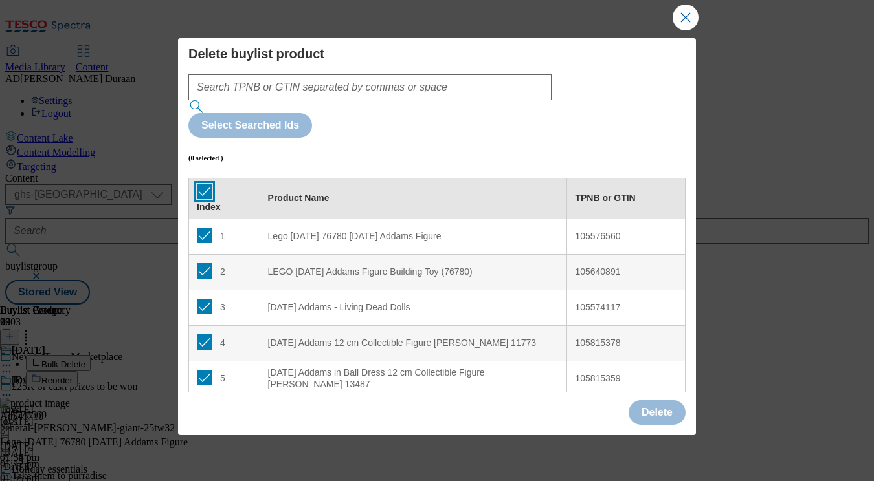
checkbox input "true"
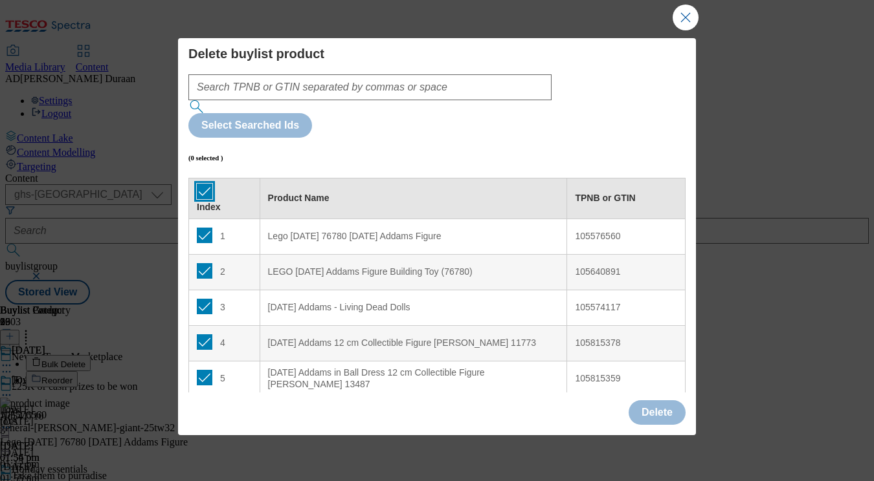
checkbox input "true"
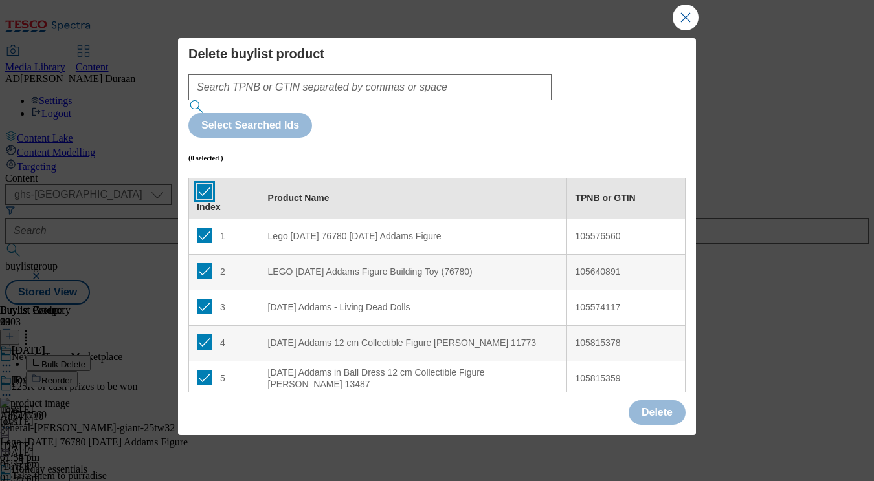
checkbox input "true"
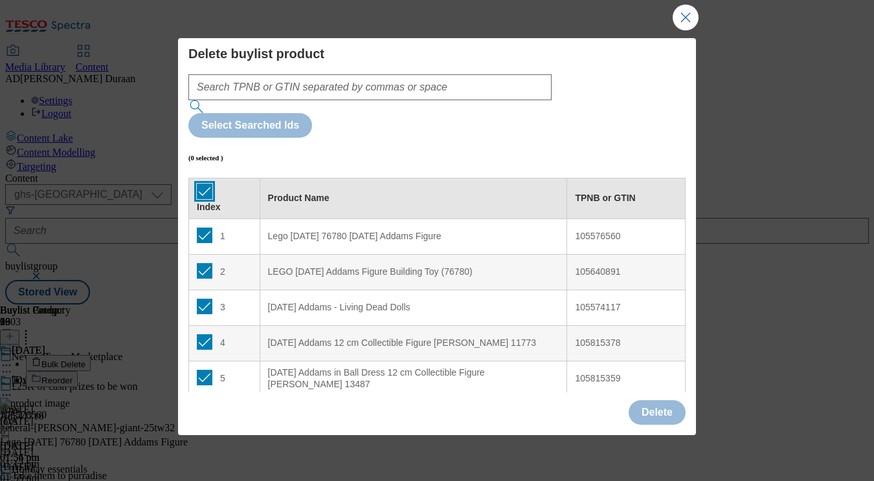
checkbox input "true"
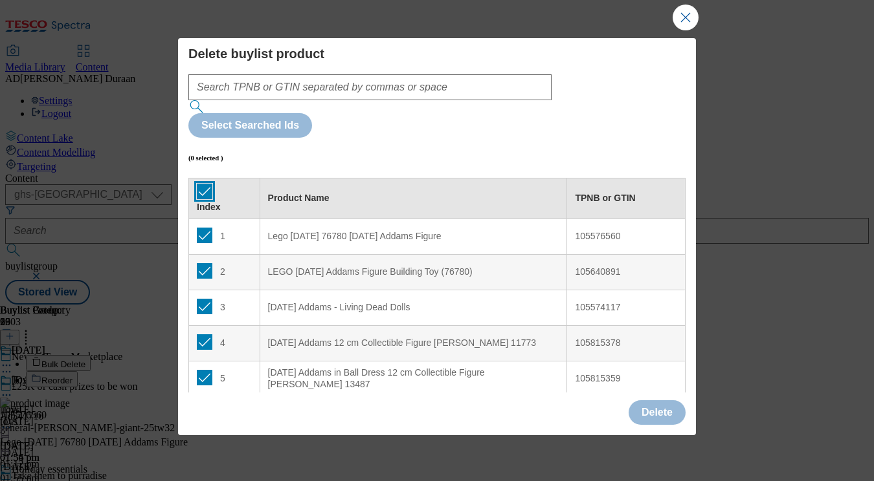
checkbox input "true"
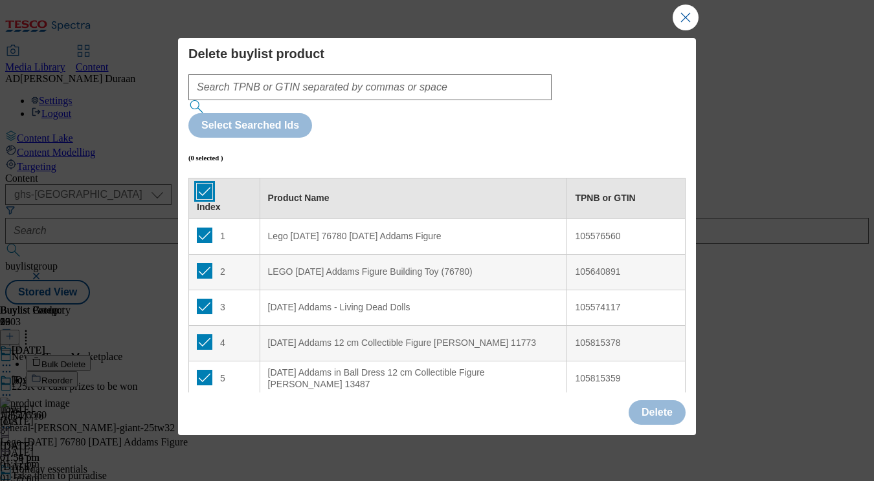
checkbox input "true"
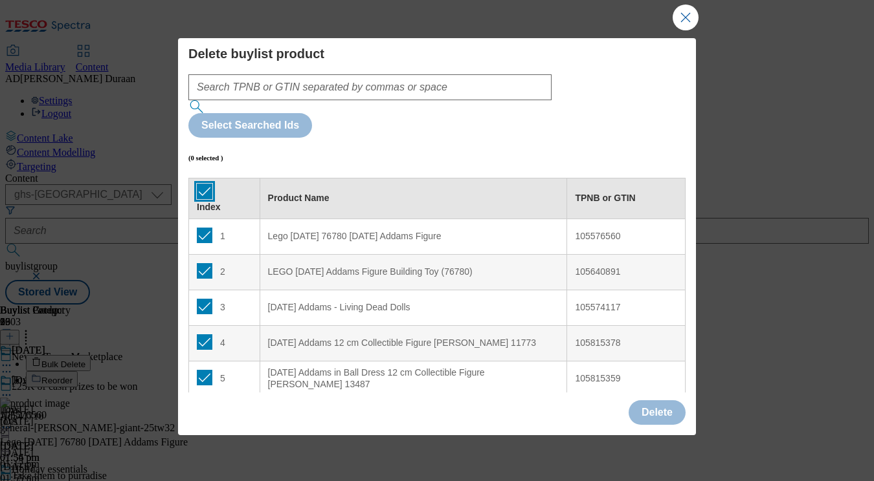
checkbox input "true"
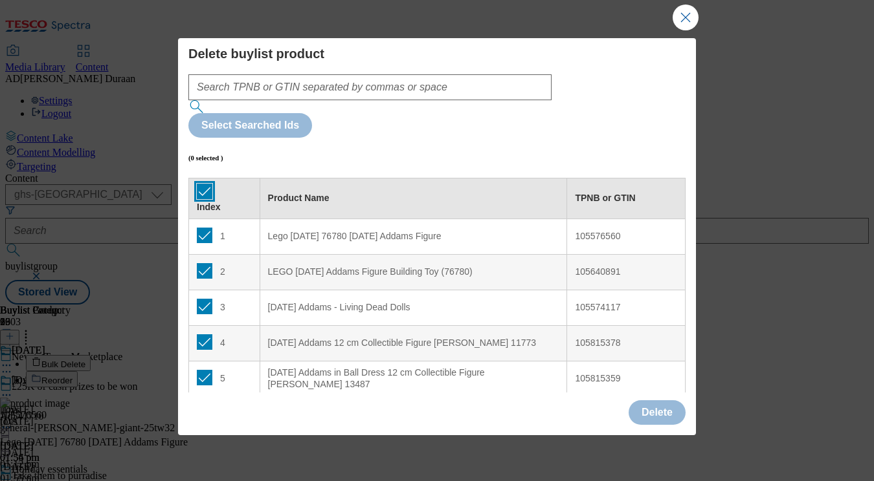
checkbox input "true"
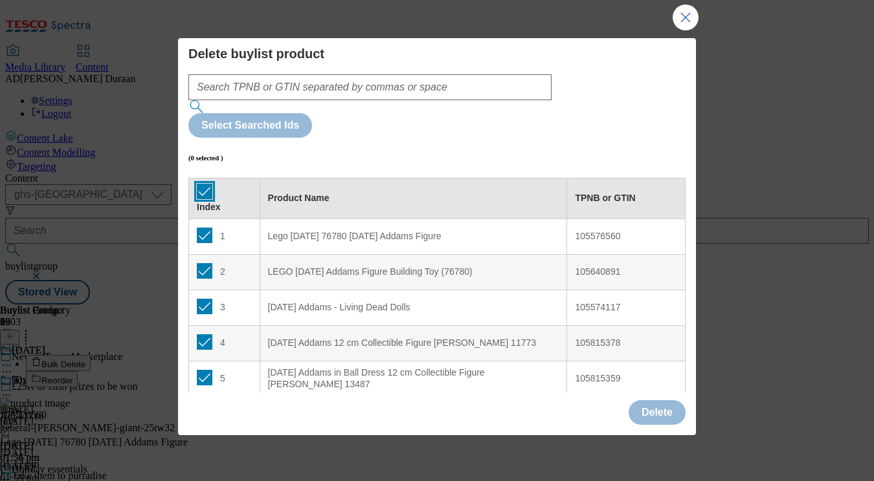
checkbox input "true"
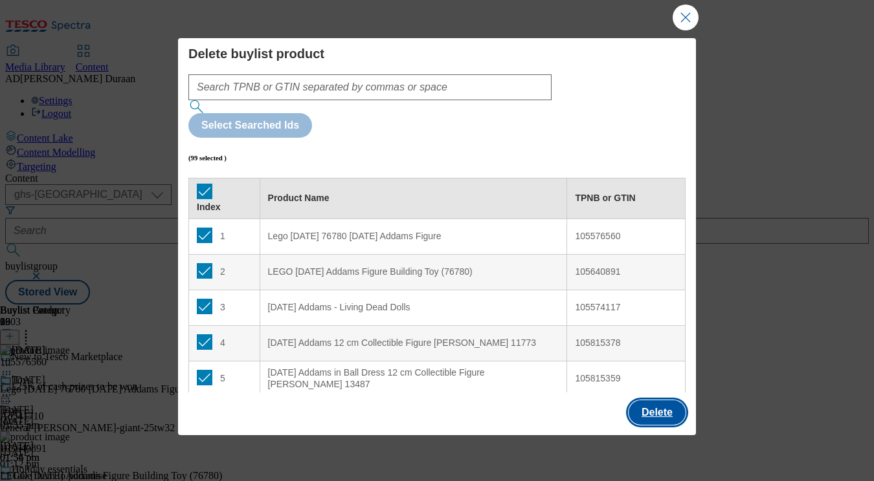
click at [668, 404] on button "Delete" at bounding box center [656, 413] width 57 height 25
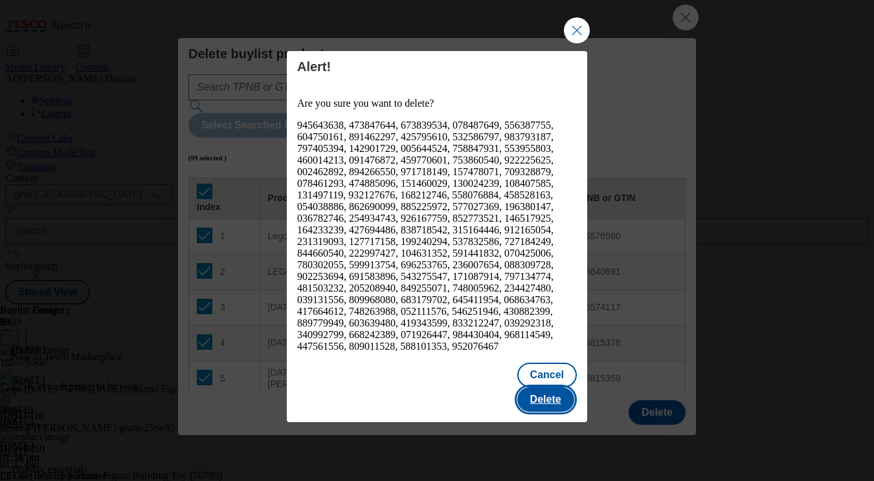
click at [545, 388] on button "Delete" at bounding box center [545, 400] width 57 height 25
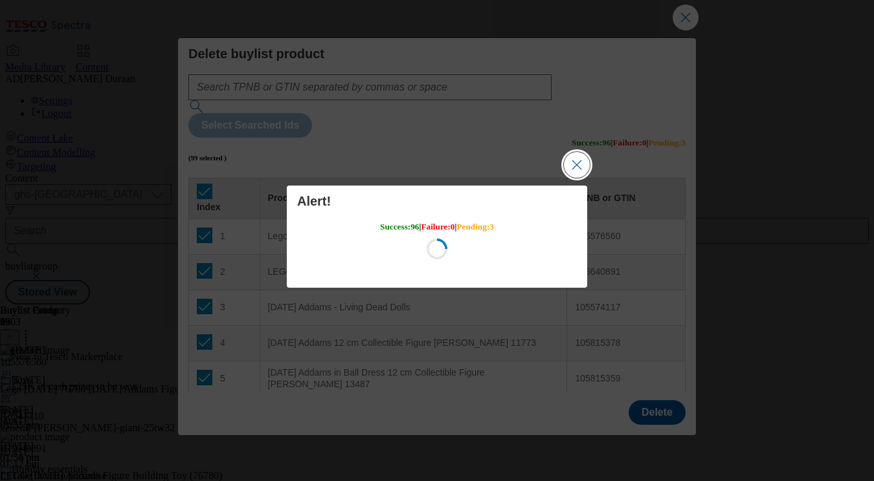
scroll to position [0, 0]
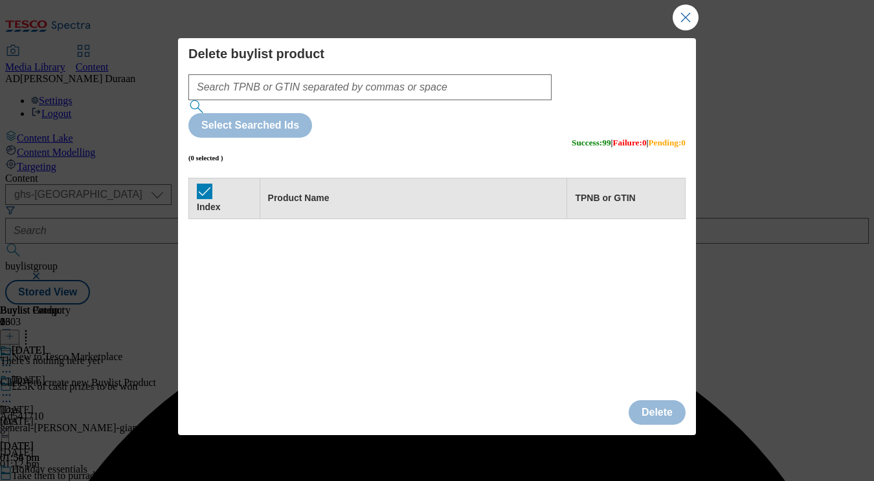
click at [687, 305] on div "Success - Content Deleted" at bounding box center [436, 305] width 863 height 0
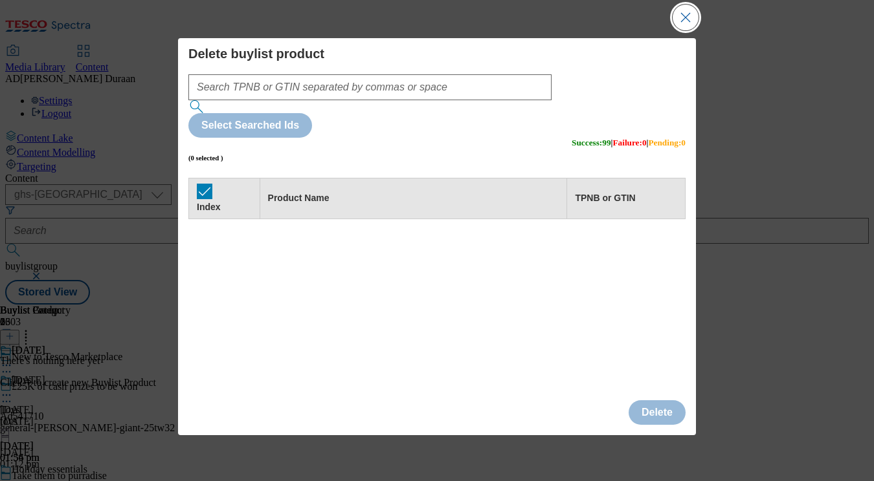
click at [679, 15] on button "Close Modal" at bounding box center [685, 18] width 26 height 26
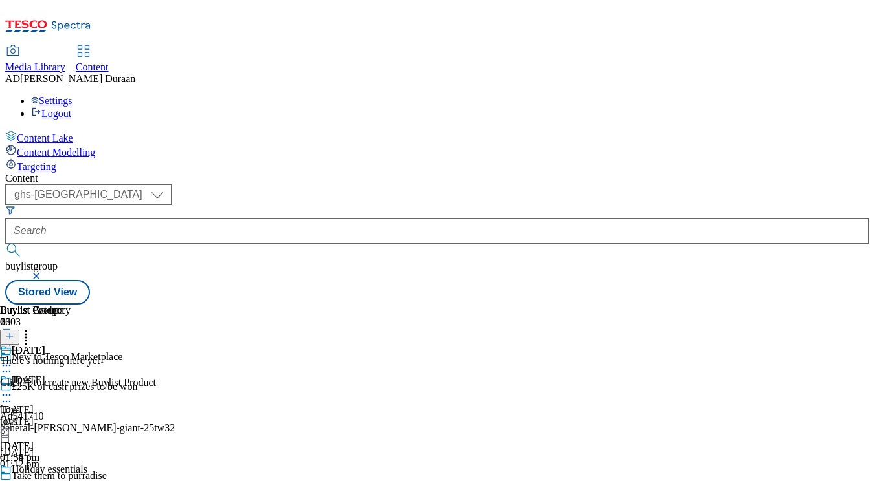
scroll to position [0, 169]
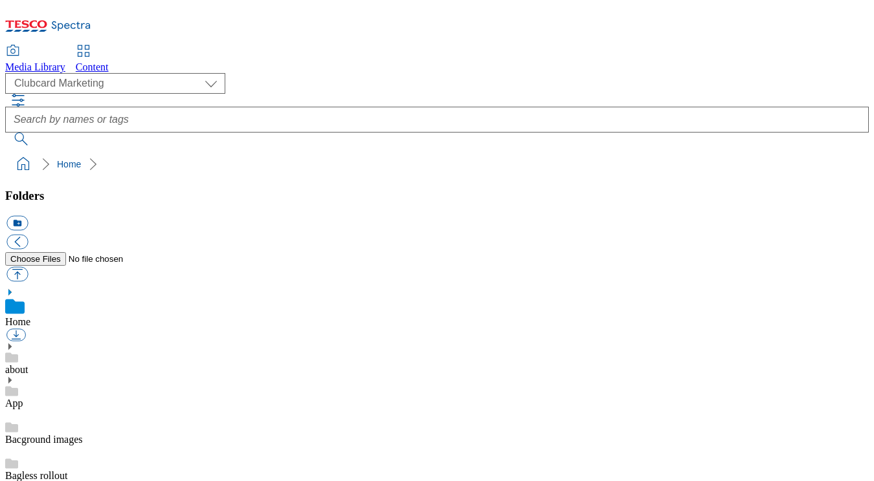
scroll to position [99, 0]
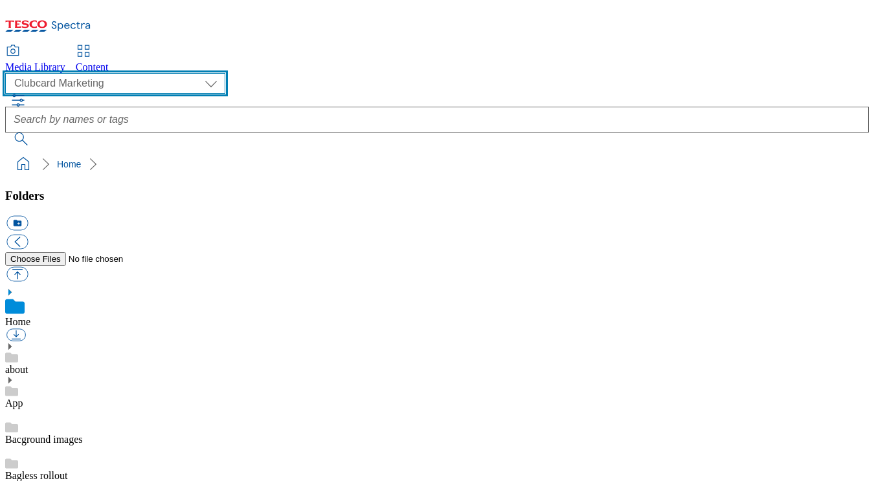
click at [116, 74] on select "Clubcard Marketing Dotcom UK GHS Marketing UK GHS Product UK GHS ROI iGHS Marke…" at bounding box center [115, 83] width 220 height 21
select select "flare-ghs-mktg"
click at [9, 73] on select "Clubcard Marketing Dotcom UK GHS Marketing UK GHS Product UK GHS ROI iGHS Marke…" at bounding box center [115, 83] width 220 height 21
